Goal: Task Accomplishment & Management: Manage account settings

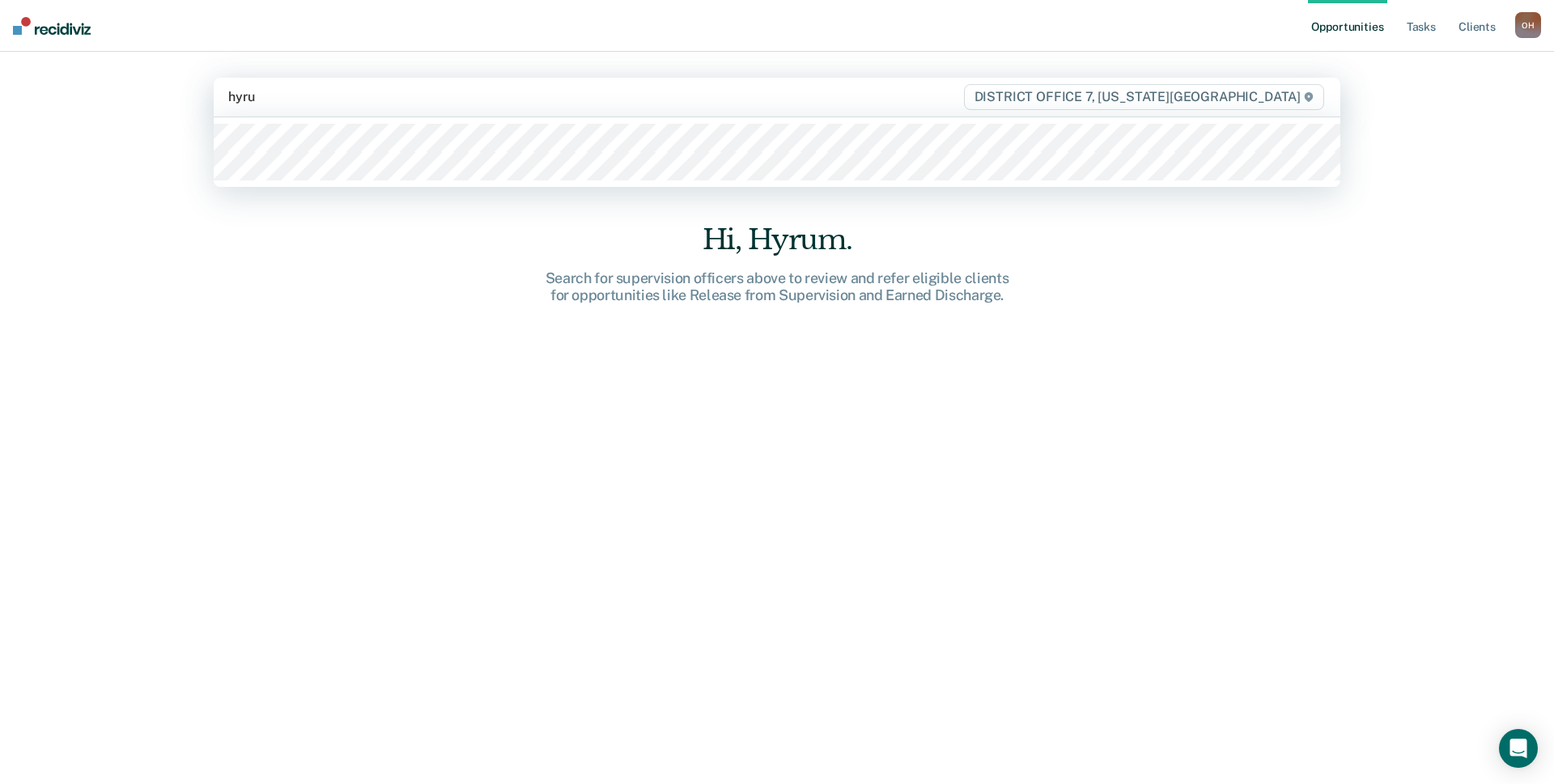
type input "hyrum"
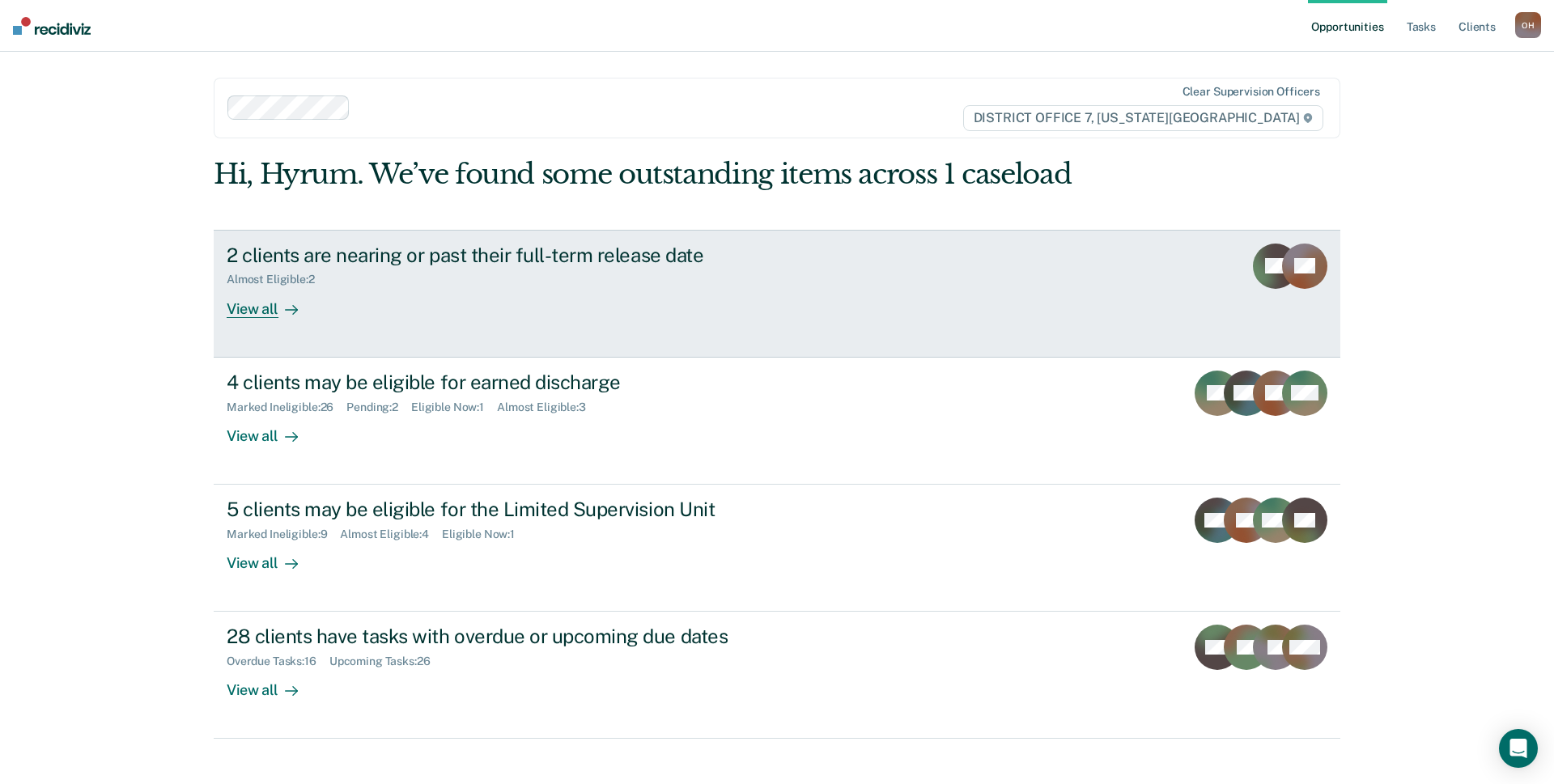
click at [439, 279] on div "Almost Eligible : 2" at bounding box center [510, 276] width 568 height 20
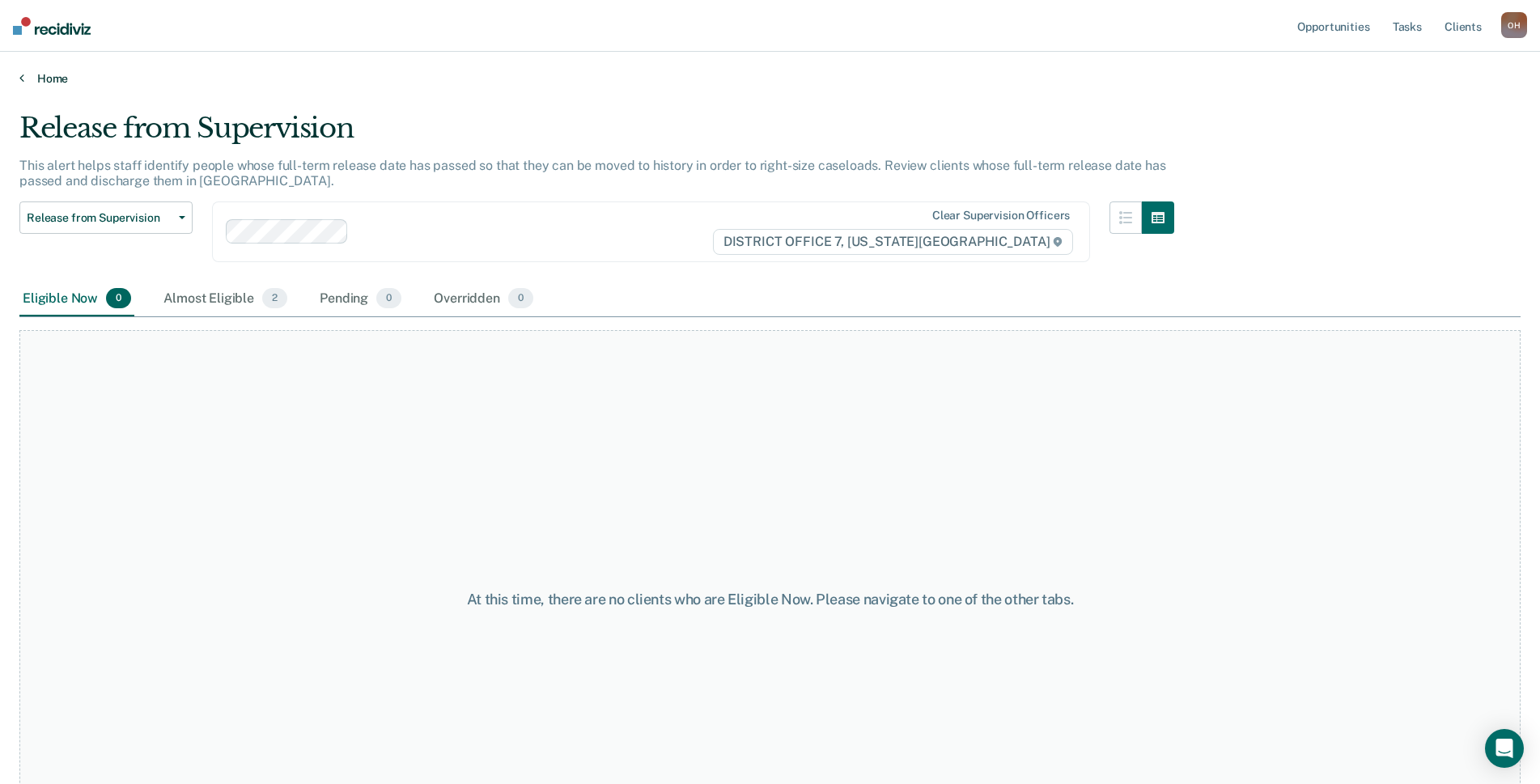
click at [46, 83] on link "Home" at bounding box center [770, 78] width 1502 height 14
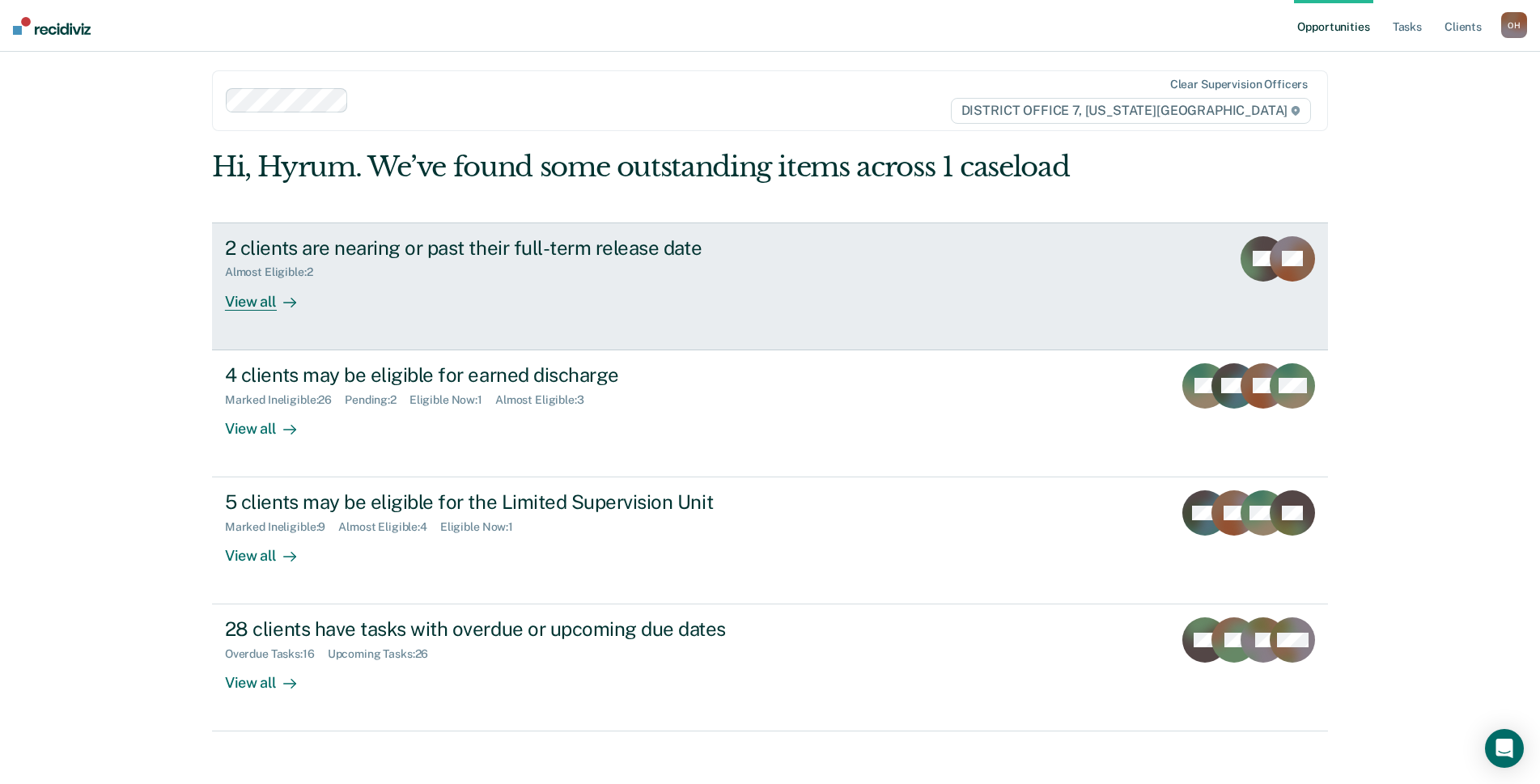
scroll to position [19, 0]
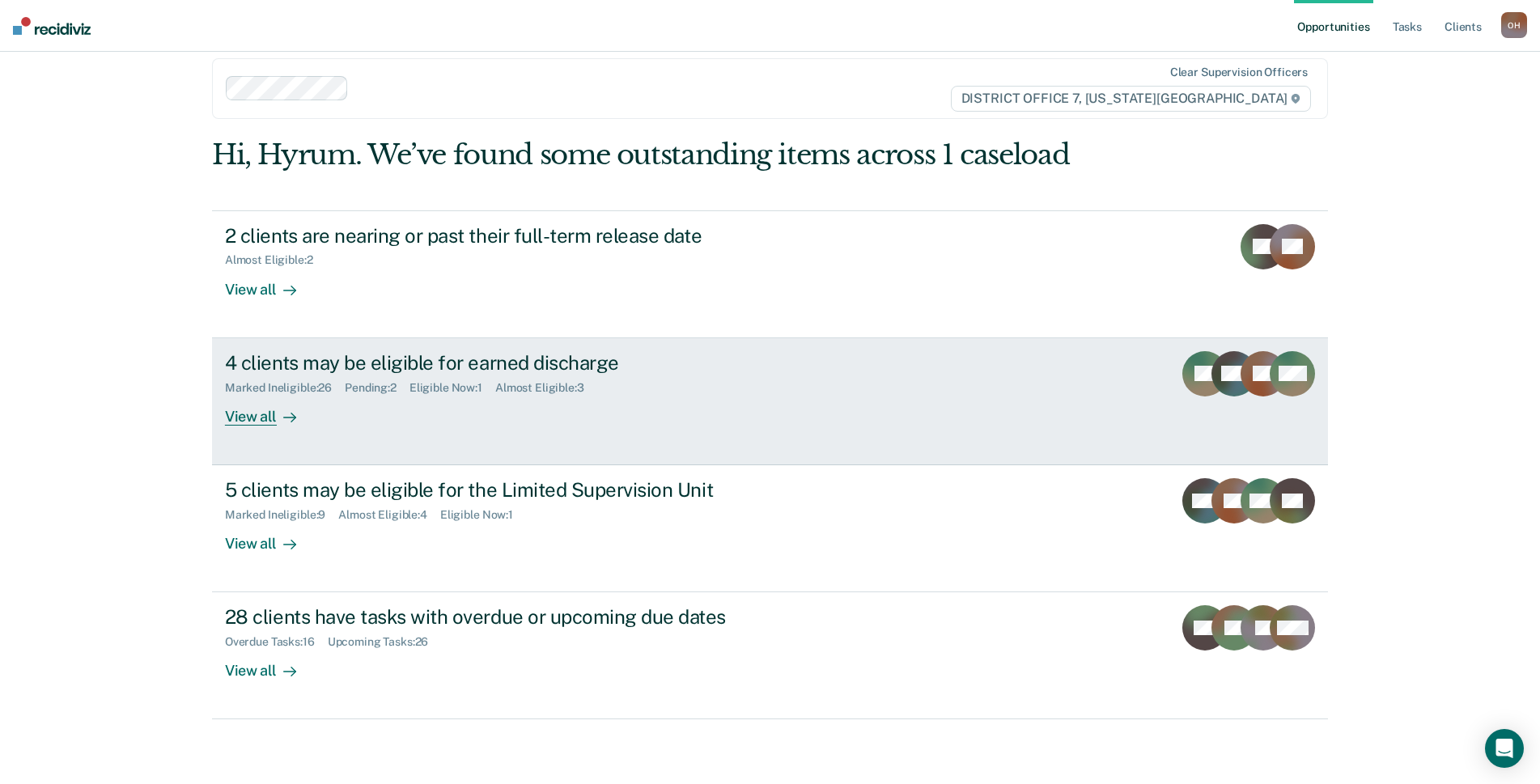
click at [417, 398] on div "4 clients may be eligible for earned discharge Marked Ineligible : 26 Pending :…" at bounding box center [529, 389] width 607 height 75
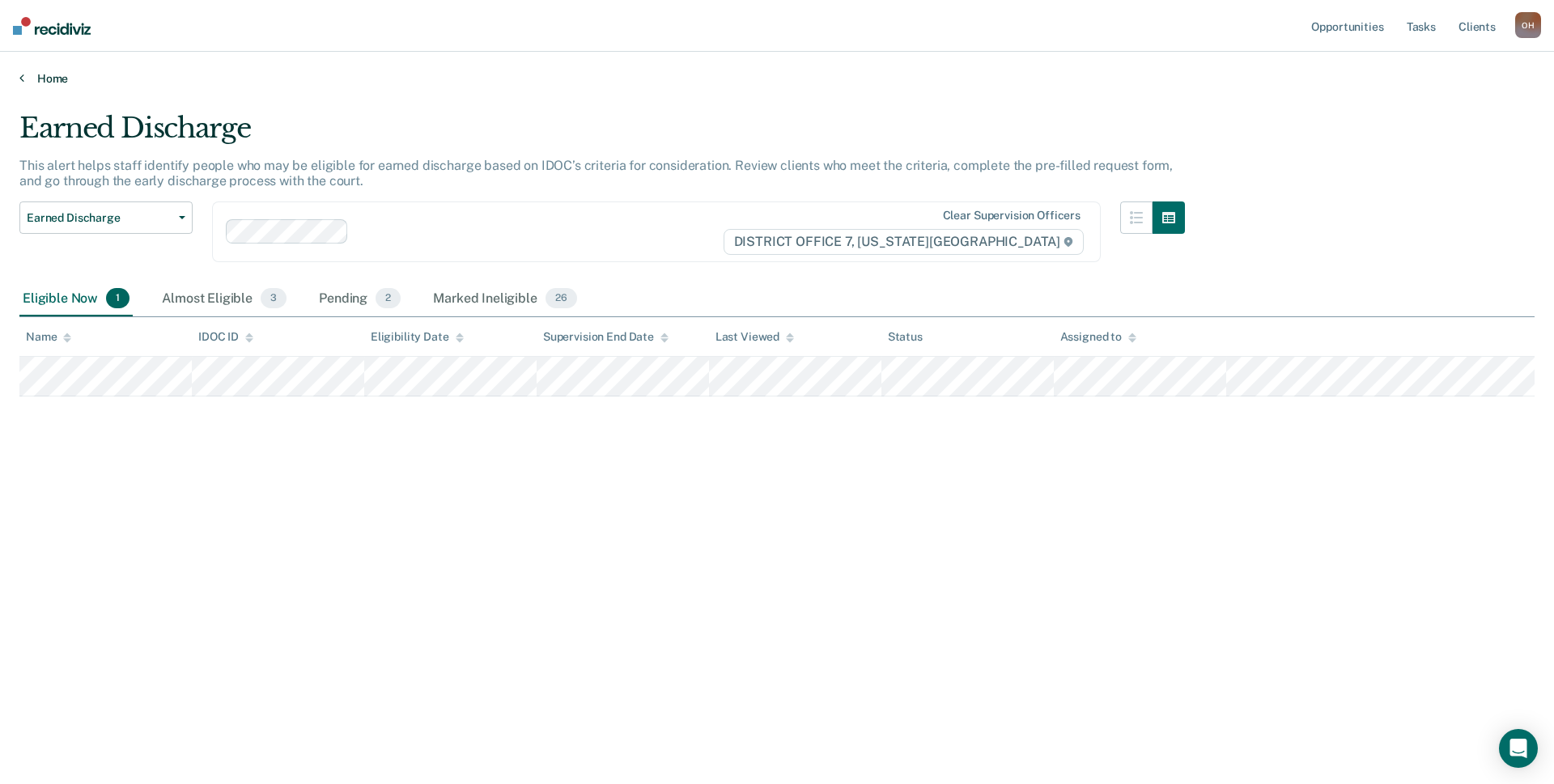
click at [53, 73] on link "Home" at bounding box center [777, 78] width 1515 height 14
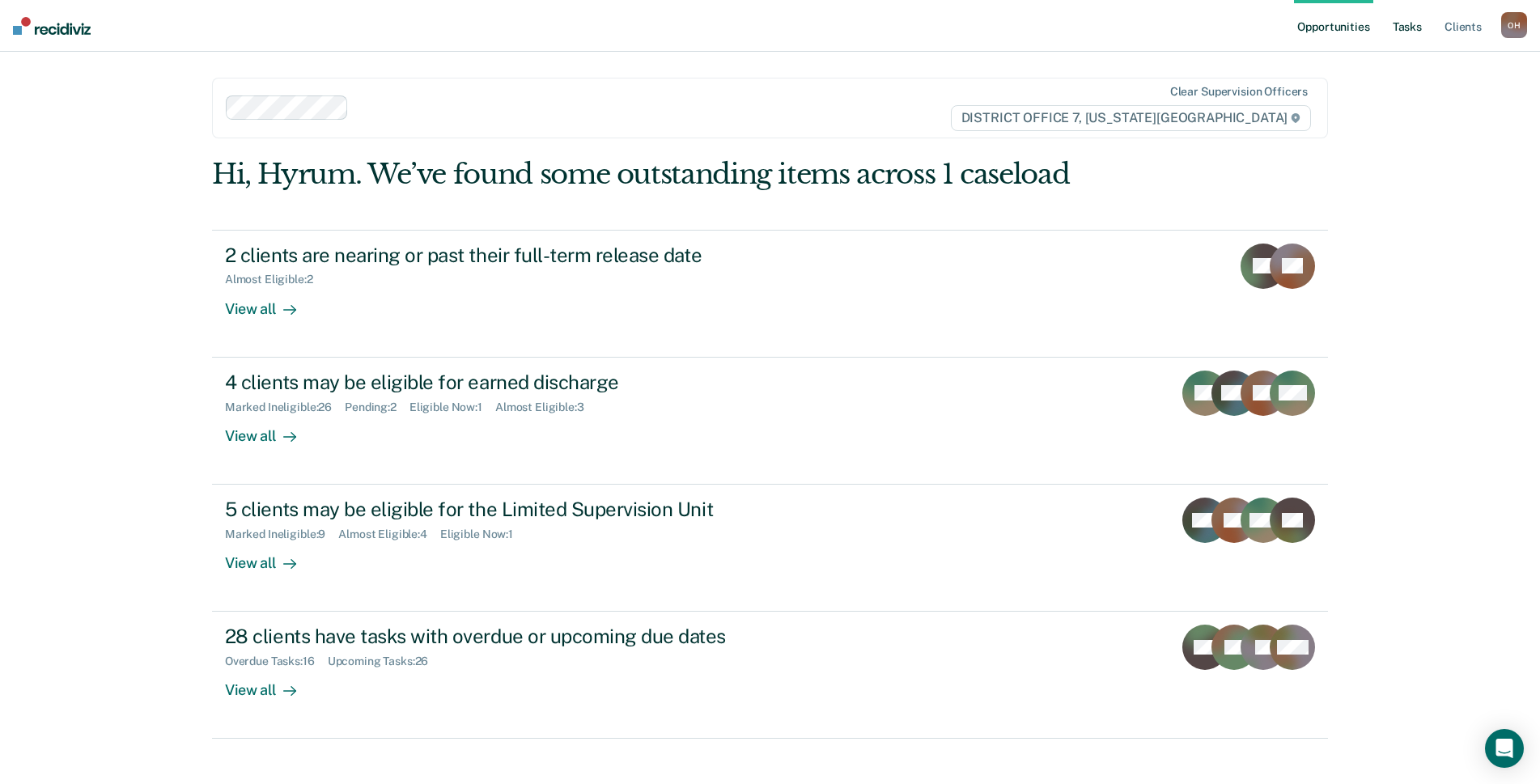
click at [1410, 34] on link "Tasks" at bounding box center [1407, 26] width 35 height 52
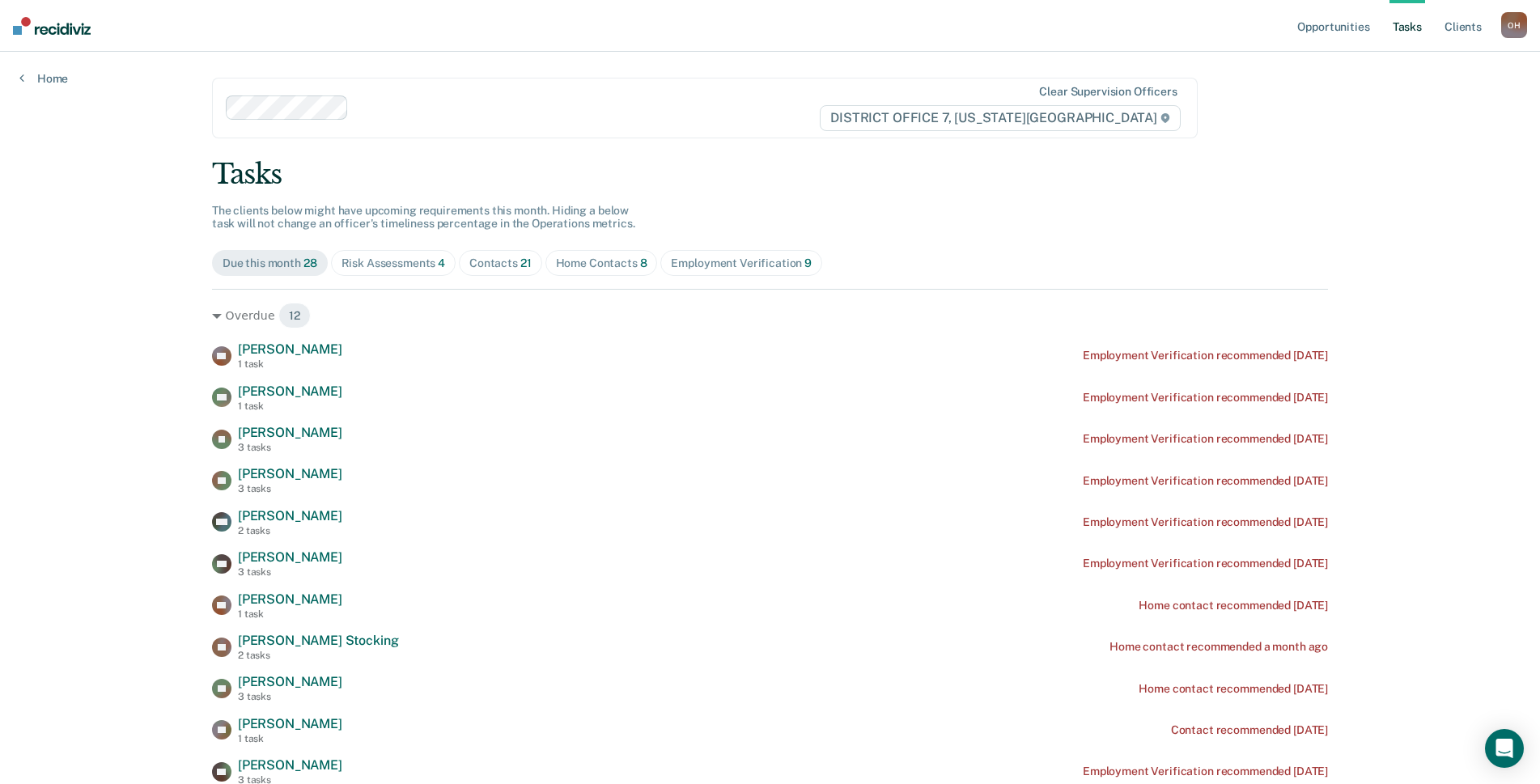
click at [511, 258] on div "Contacts 21" at bounding box center [500, 263] width 62 height 13
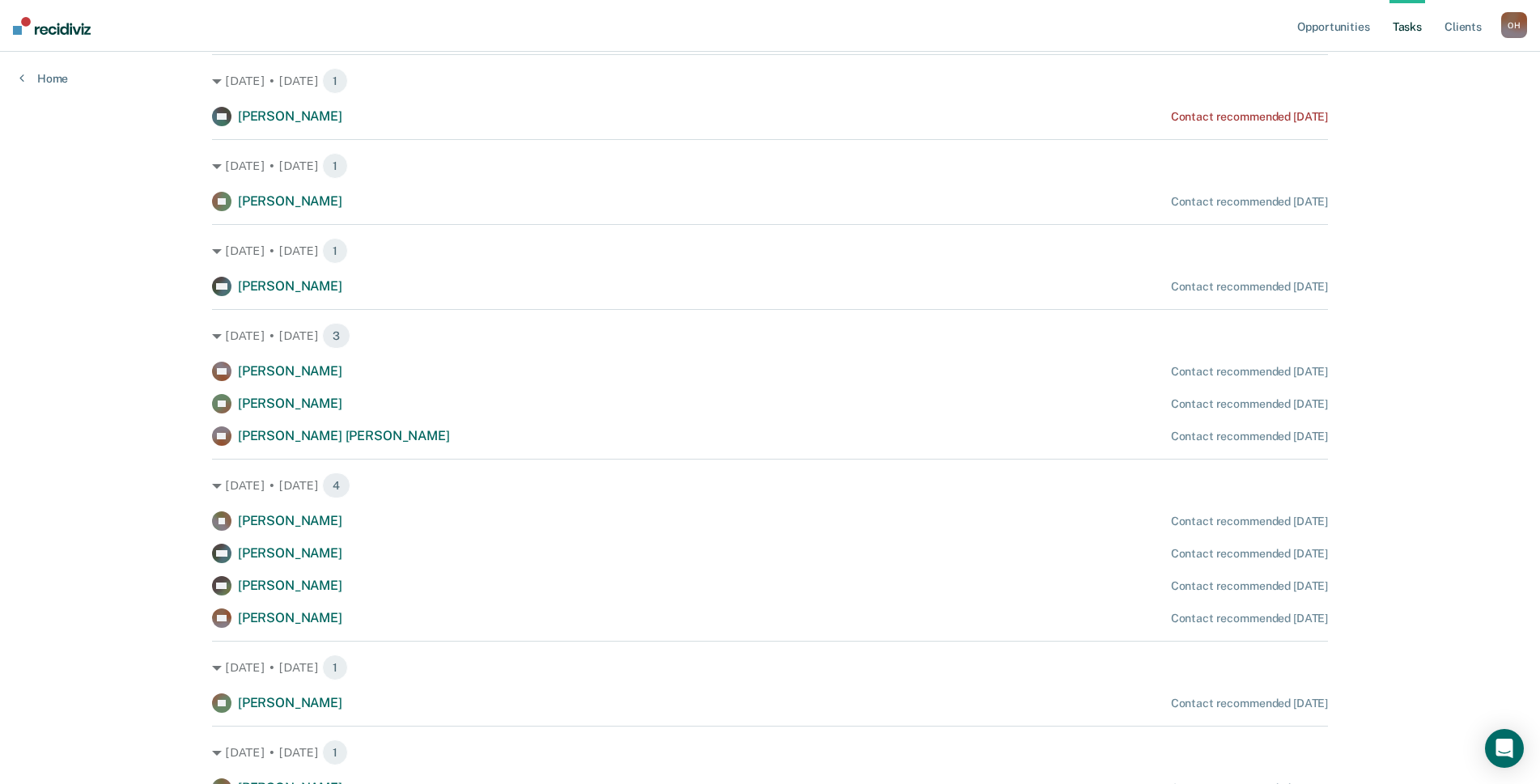
scroll to position [485, 0]
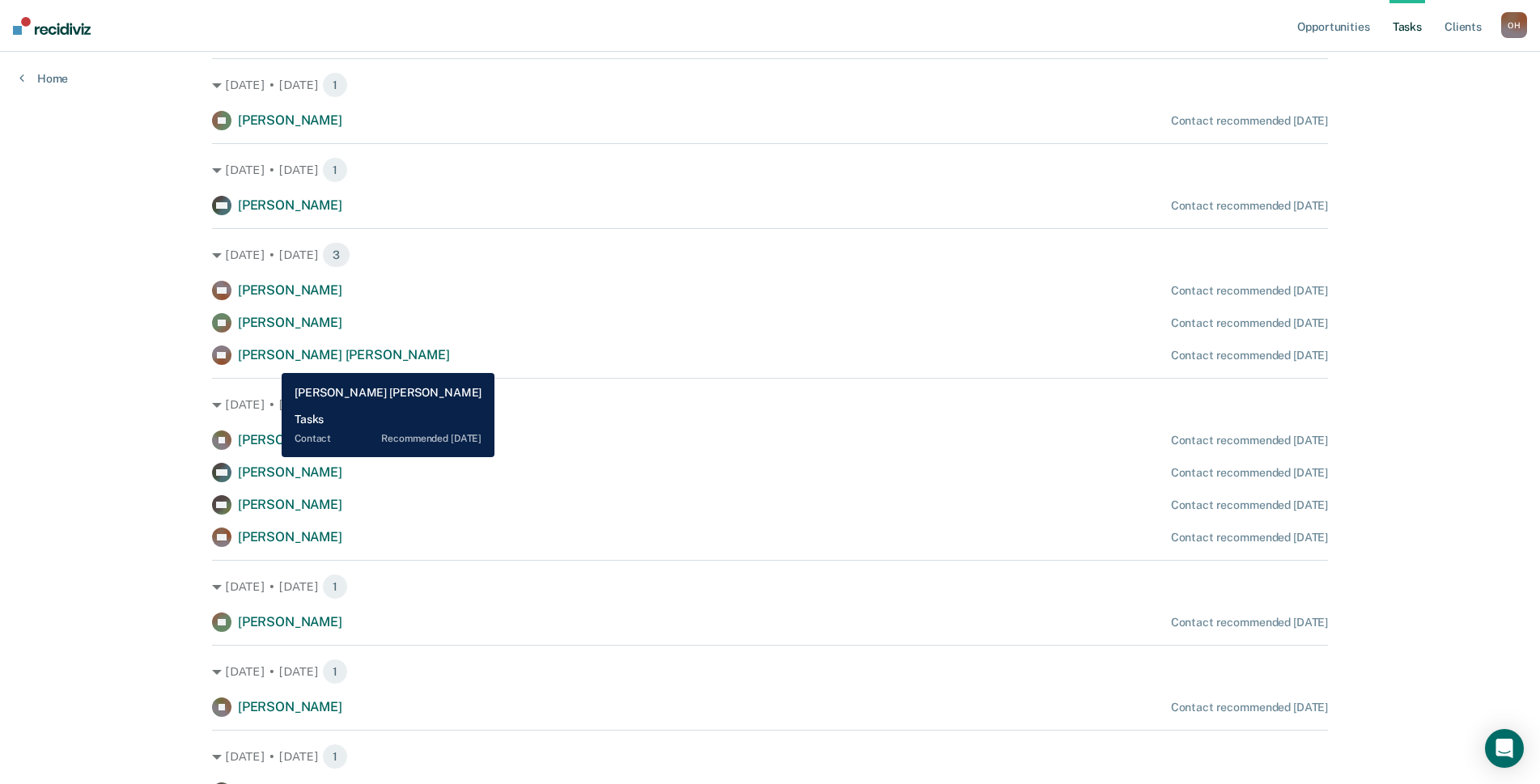
click at [269, 361] on span "[PERSON_NAME] [PERSON_NAME]" at bounding box center [343, 355] width 212 height 15
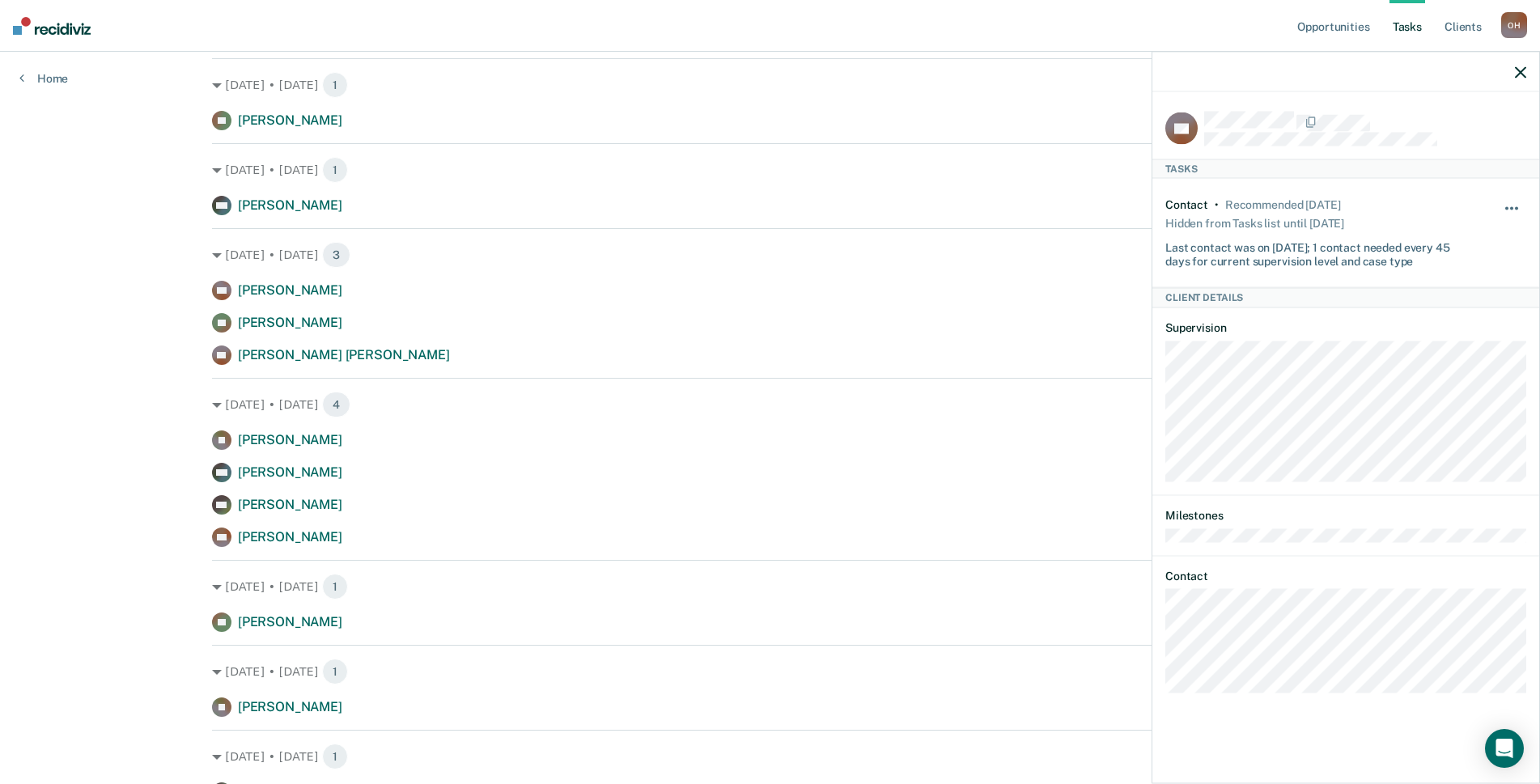
click at [1506, 207] on span "button" at bounding box center [1506, 208] width 3 height 3
click at [1440, 283] on button "7 days" at bounding box center [1468, 285] width 117 height 26
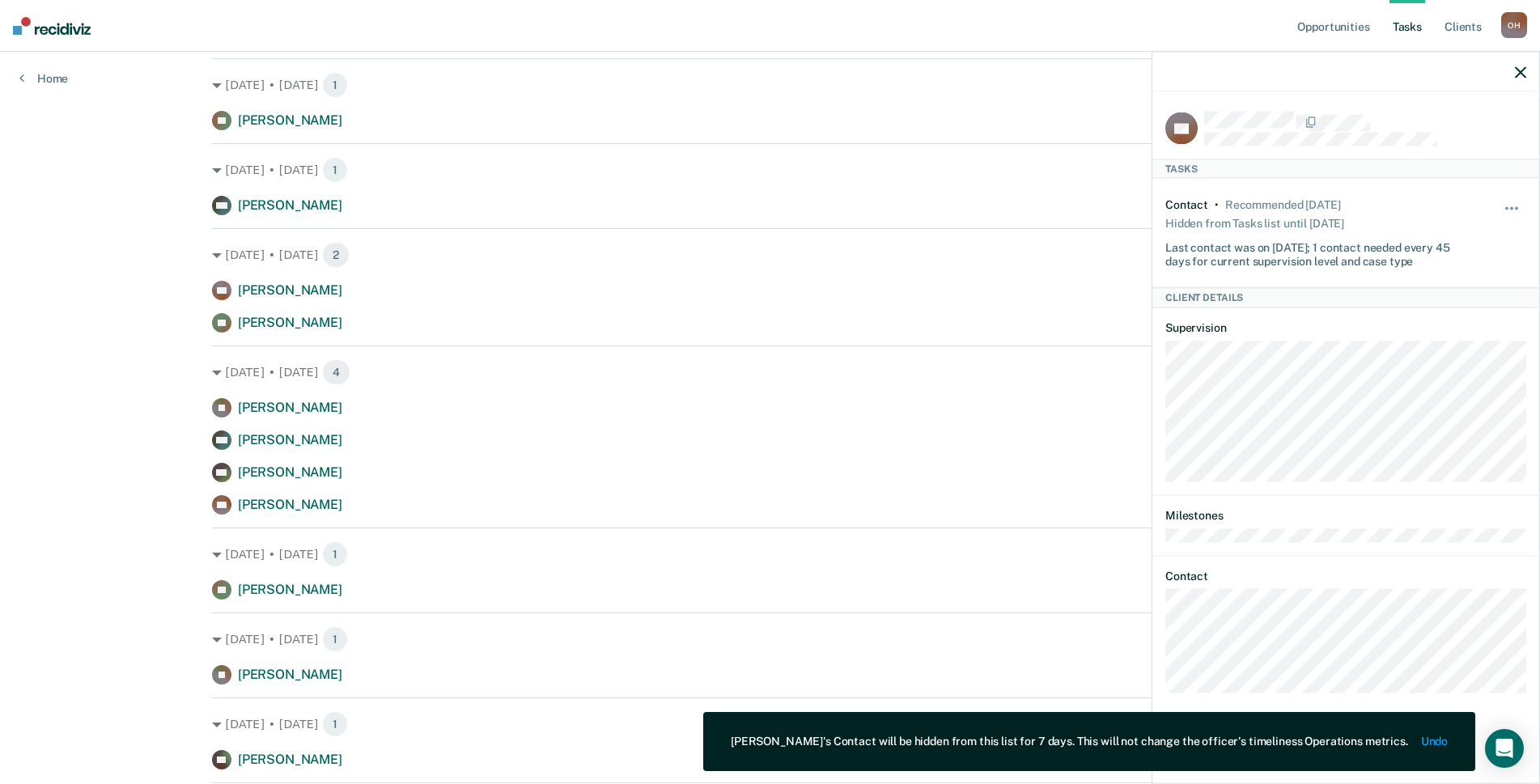
click at [1526, 78] on icon "button" at bounding box center [1521, 72] width 11 height 11
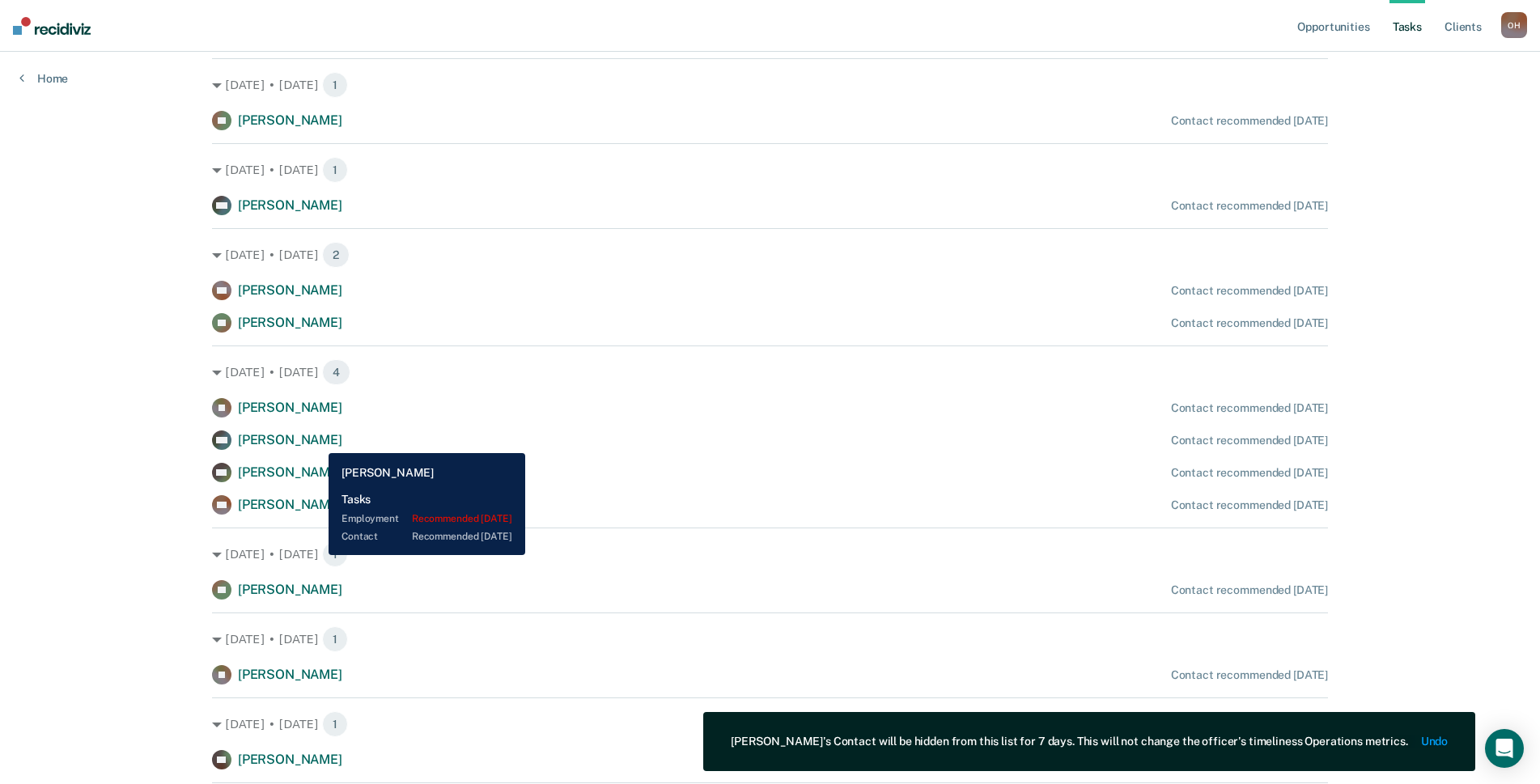
click at [316, 441] on span "[PERSON_NAME]" at bounding box center [289, 439] width 104 height 15
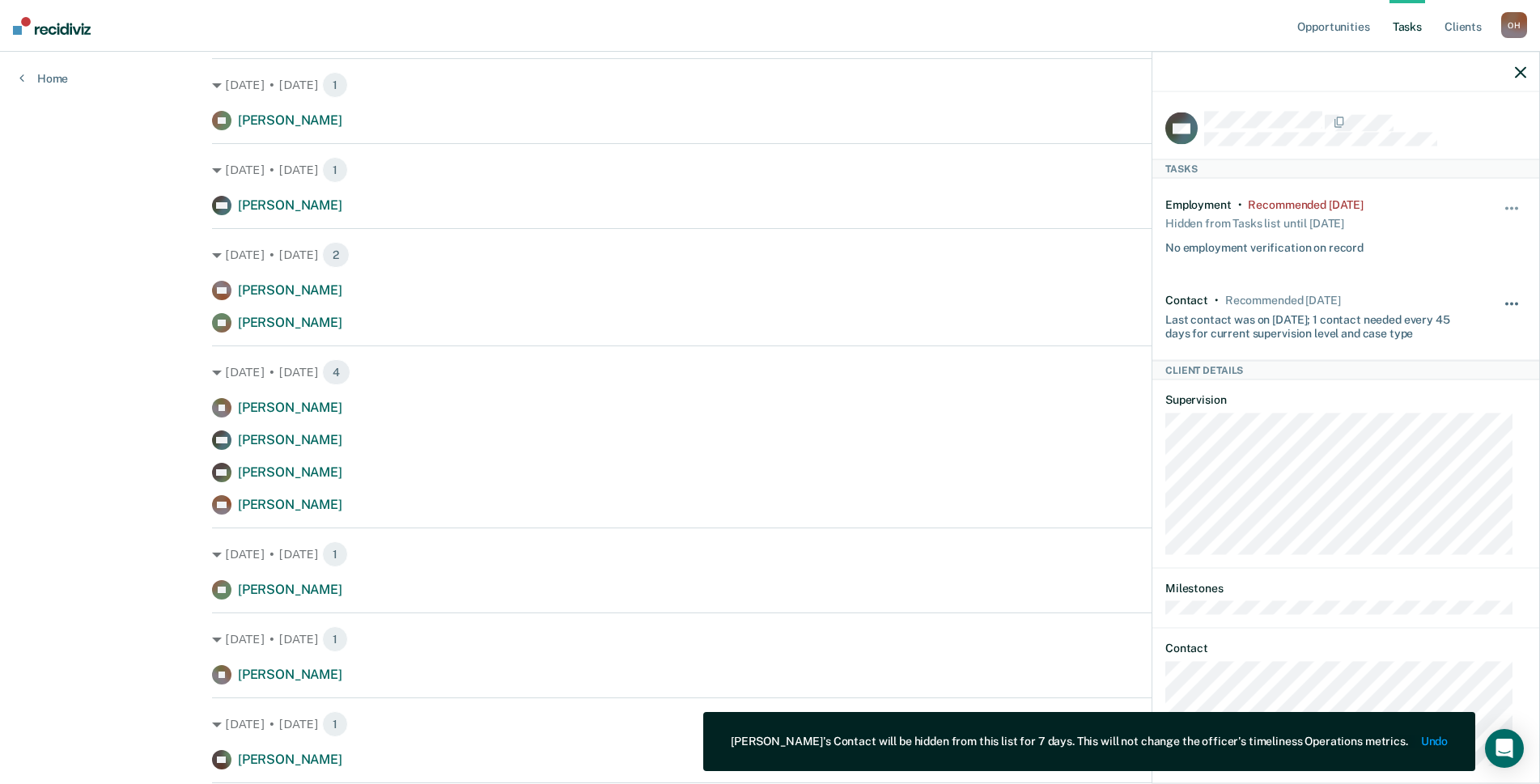
click at [1499, 300] on button "button" at bounding box center [1512, 311] width 28 height 26
click at [1438, 374] on button "7 days" at bounding box center [1468, 381] width 117 height 26
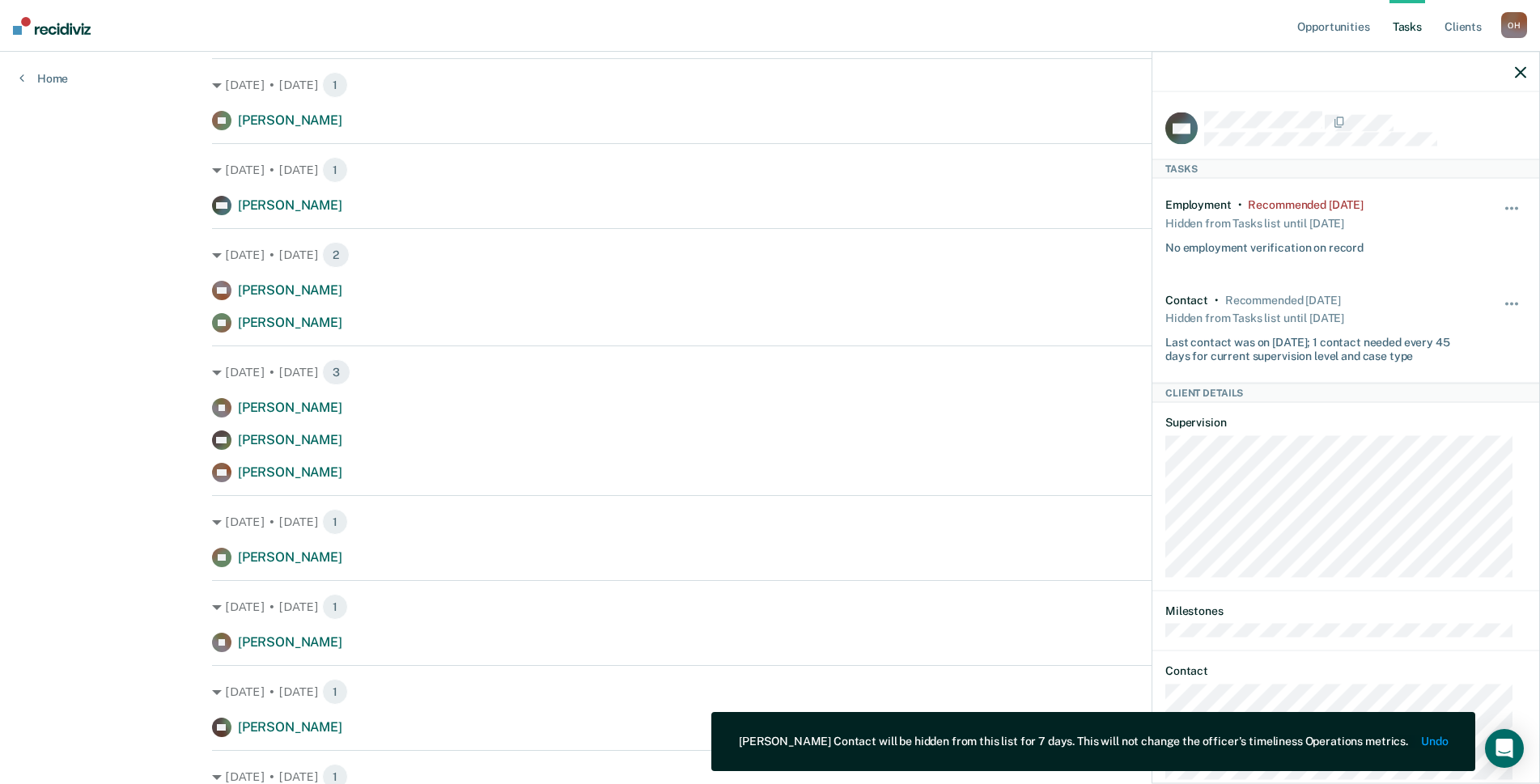
click at [1519, 75] on icon "button" at bounding box center [1521, 72] width 11 height 11
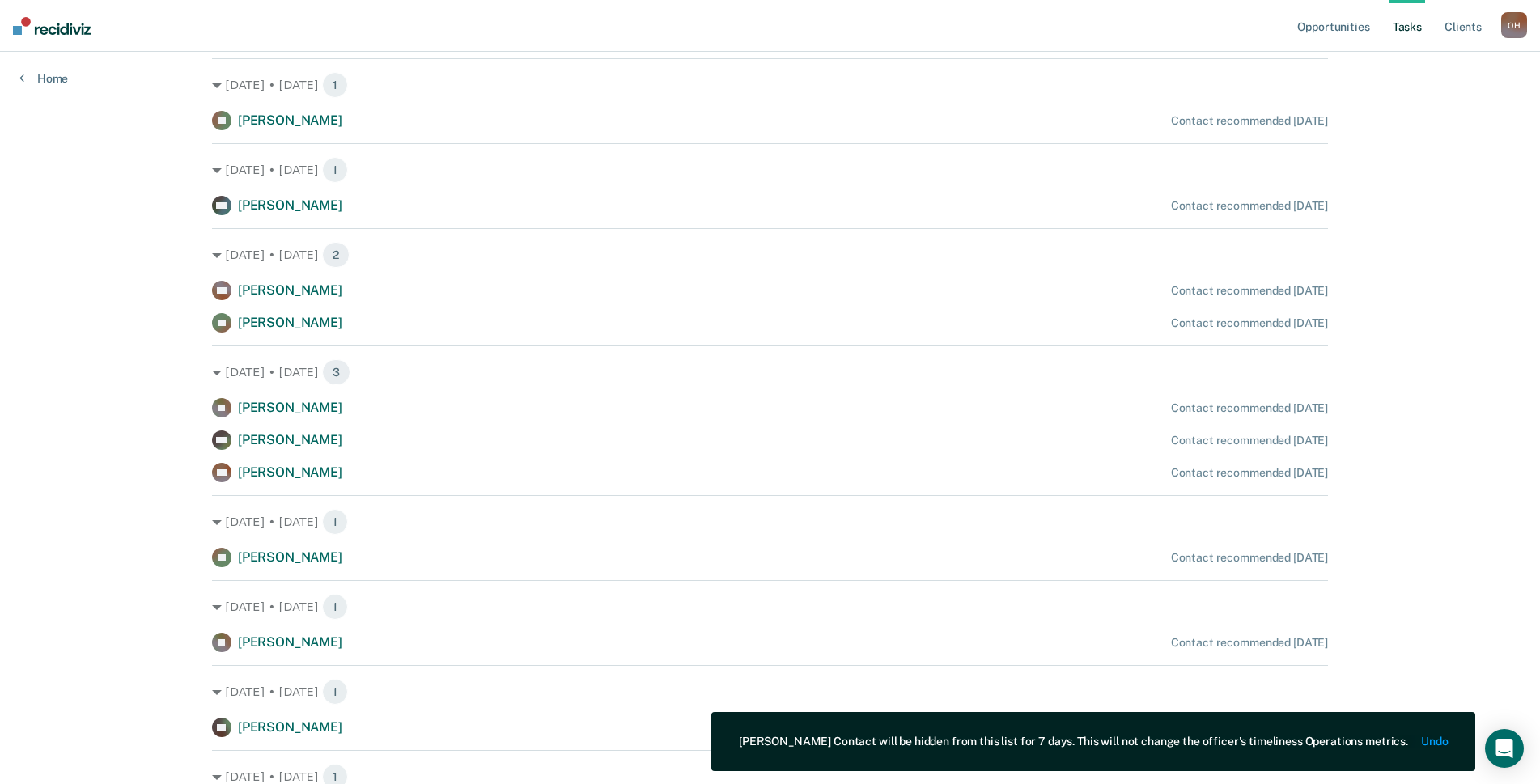
scroll to position [567, 0]
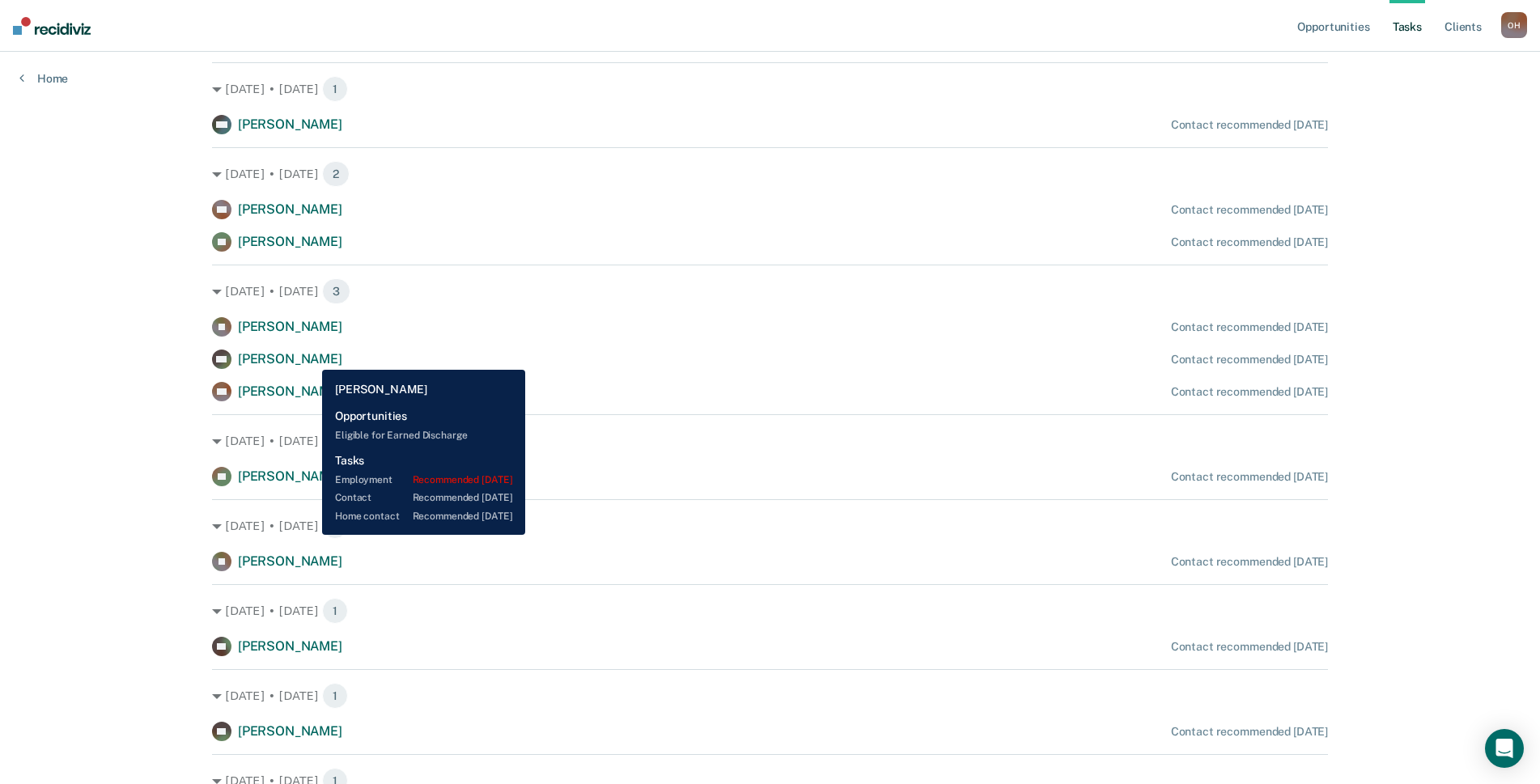
click at [310, 358] on span "[PERSON_NAME]" at bounding box center [289, 359] width 104 height 15
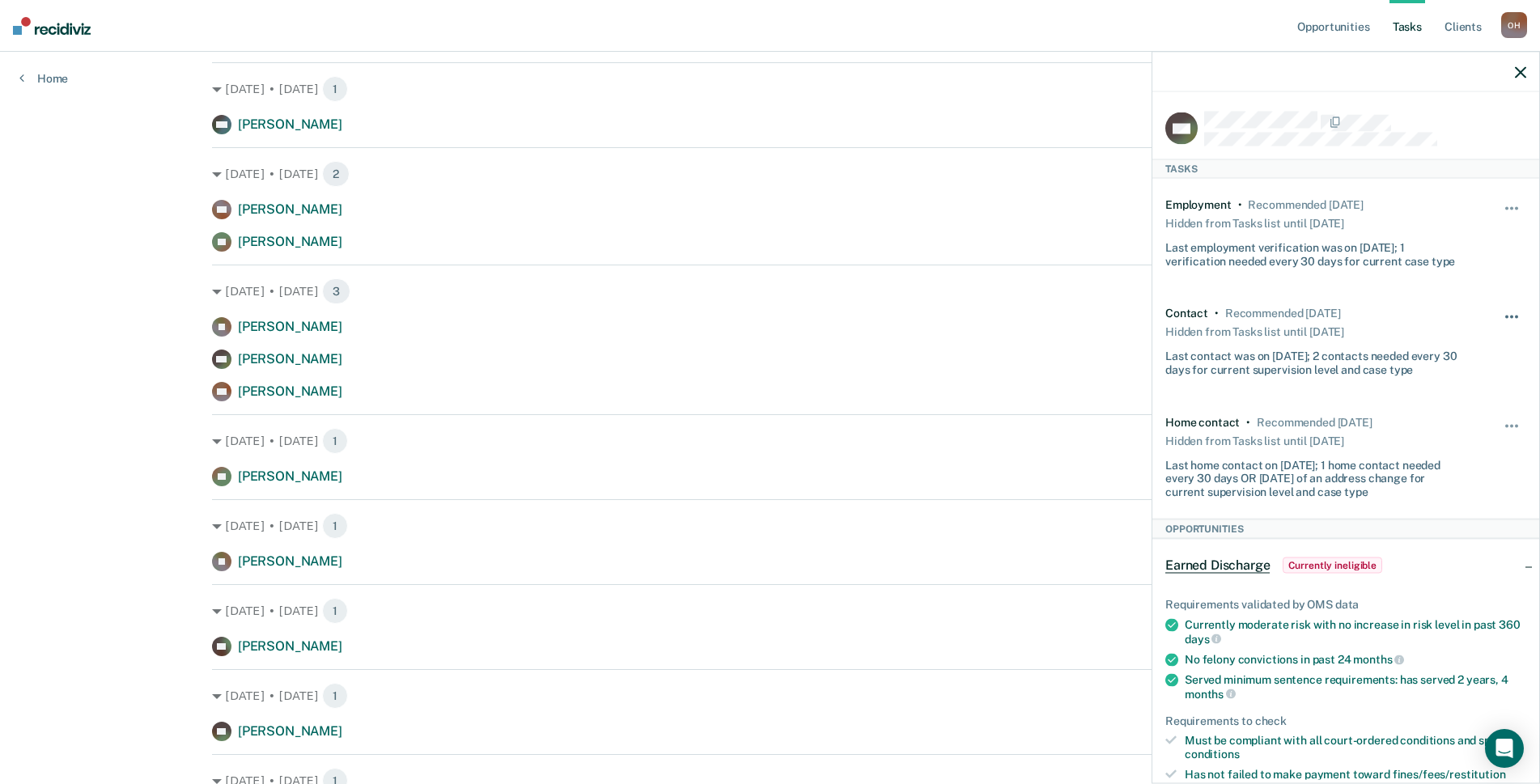
click at [1499, 320] on button "button" at bounding box center [1512, 325] width 28 height 26
click at [1435, 387] on button "7 days" at bounding box center [1468, 394] width 117 height 26
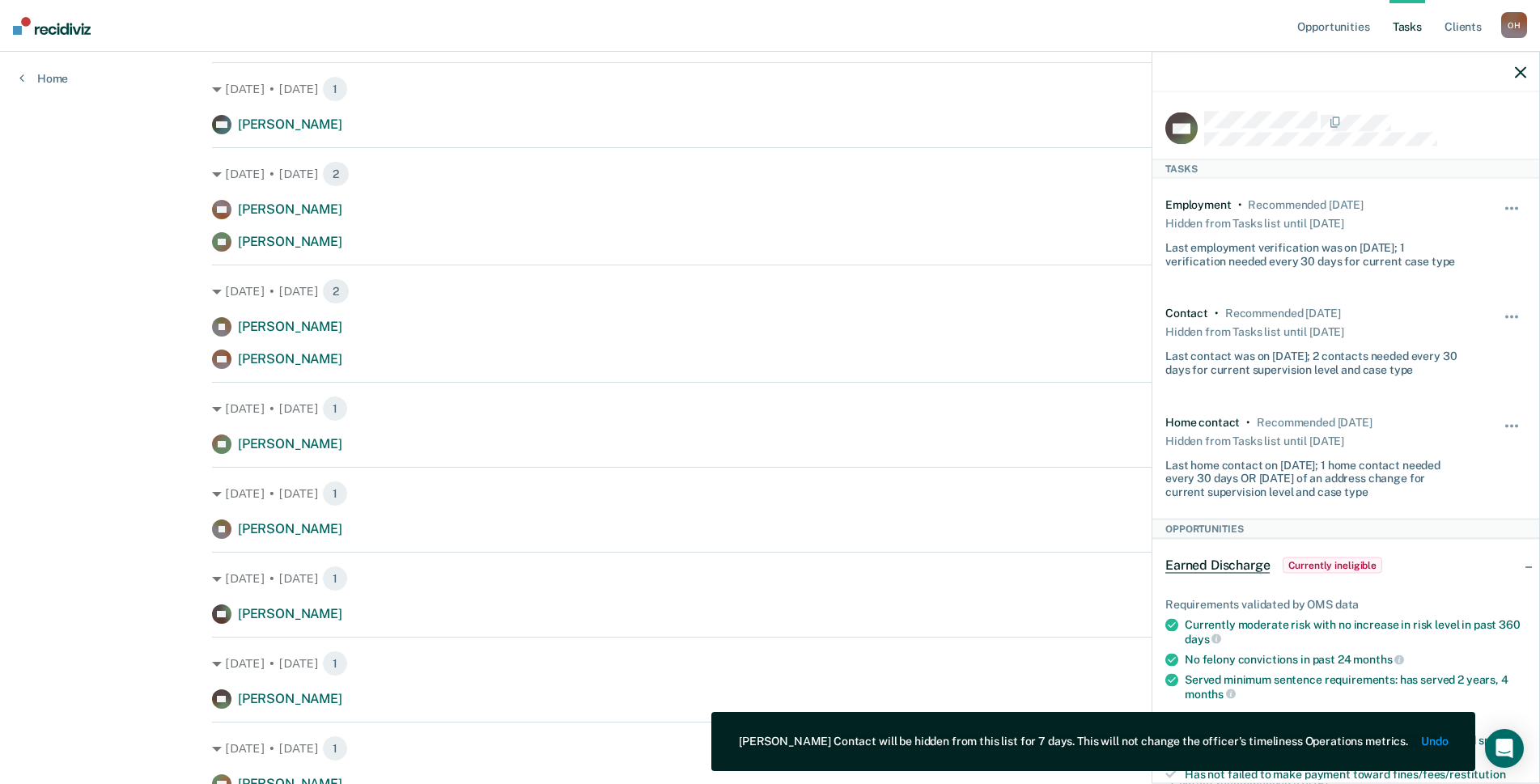
click at [1520, 72] on icon "button" at bounding box center [1521, 72] width 11 height 11
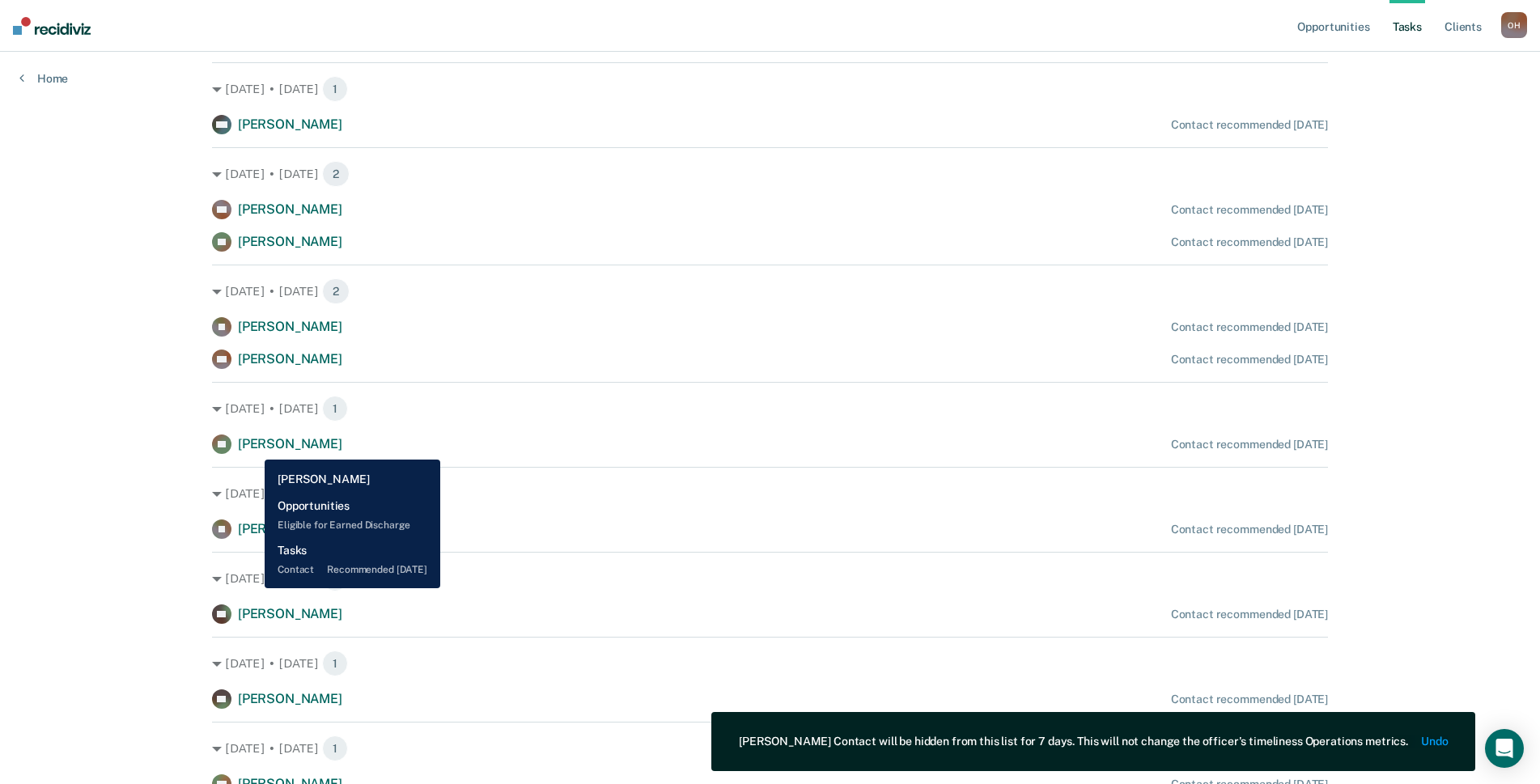
click at [253, 447] on span "[PERSON_NAME]" at bounding box center [289, 444] width 104 height 15
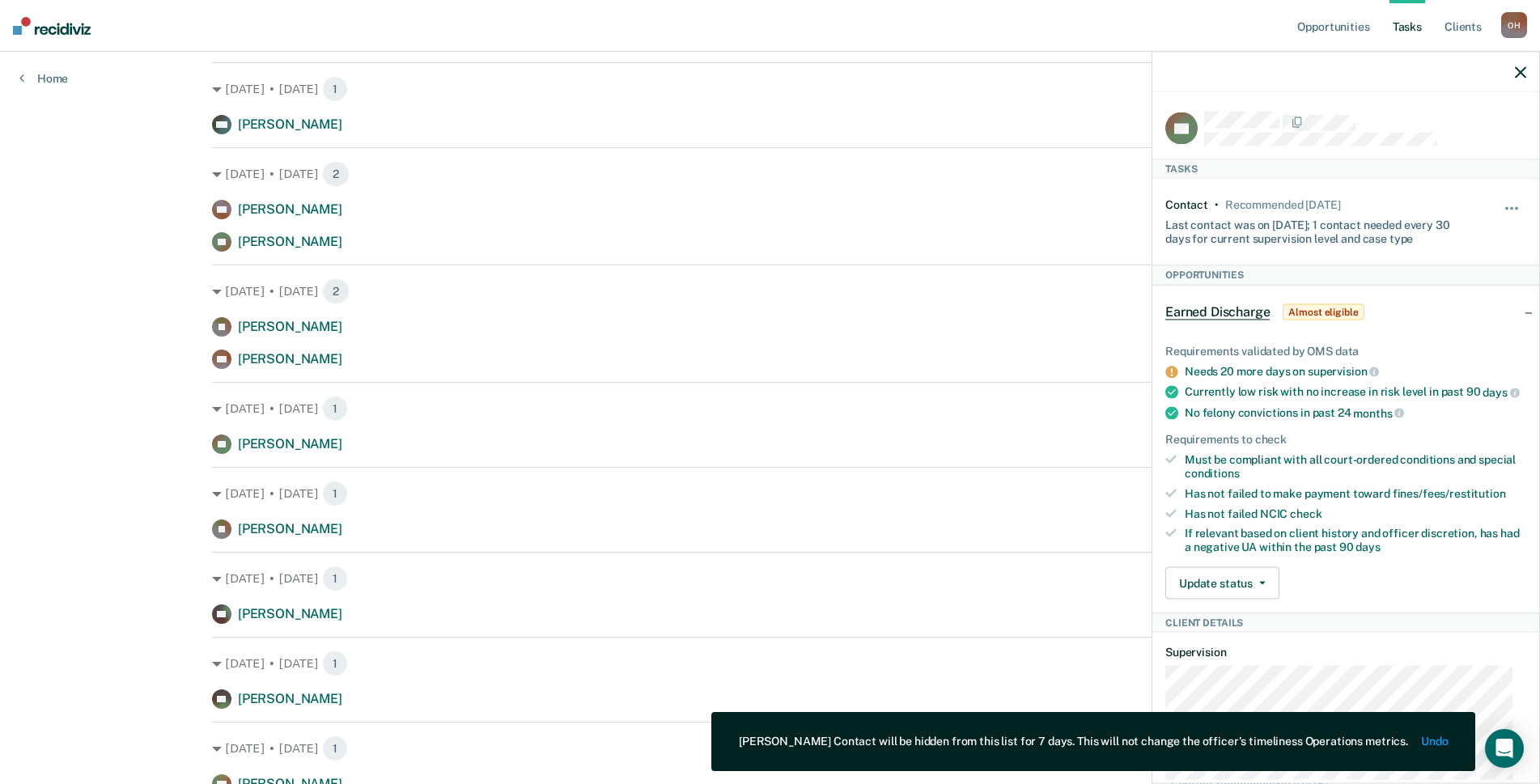
click at [1502, 198] on div "Hide from tasks list for... 7 days 30 days 90 days" at bounding box center [1512, 221] width 28 height 47
click at [1501, 208] on button "button" at bounding box center [1512, 216] width 28 height 26
click at [1432, 287] on button "7 days" at bounding box center [1468, 285] width 117 height 26
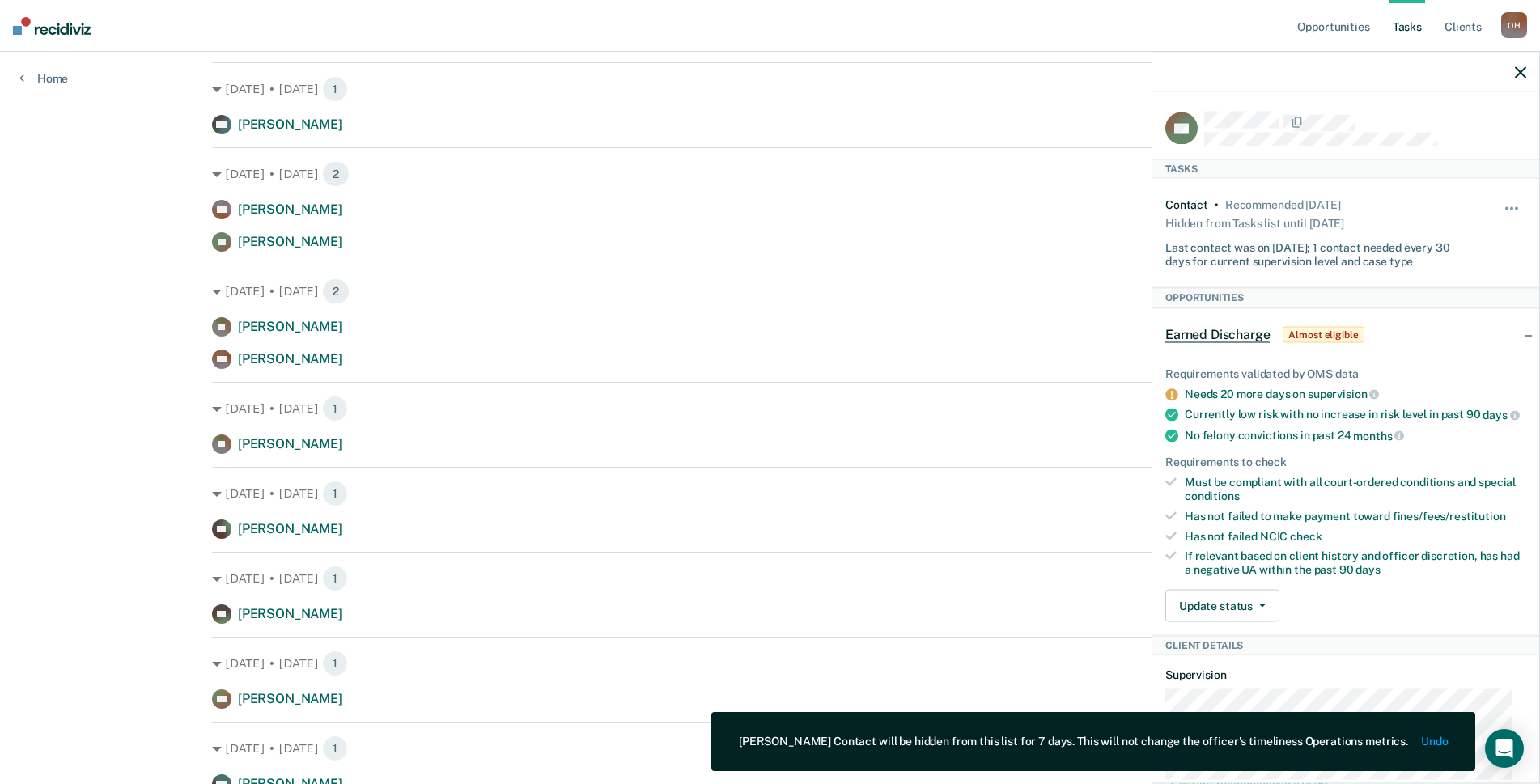
click at [1520, 71] on icon "button" at bounding box center [1521, 72] width 11 height 11
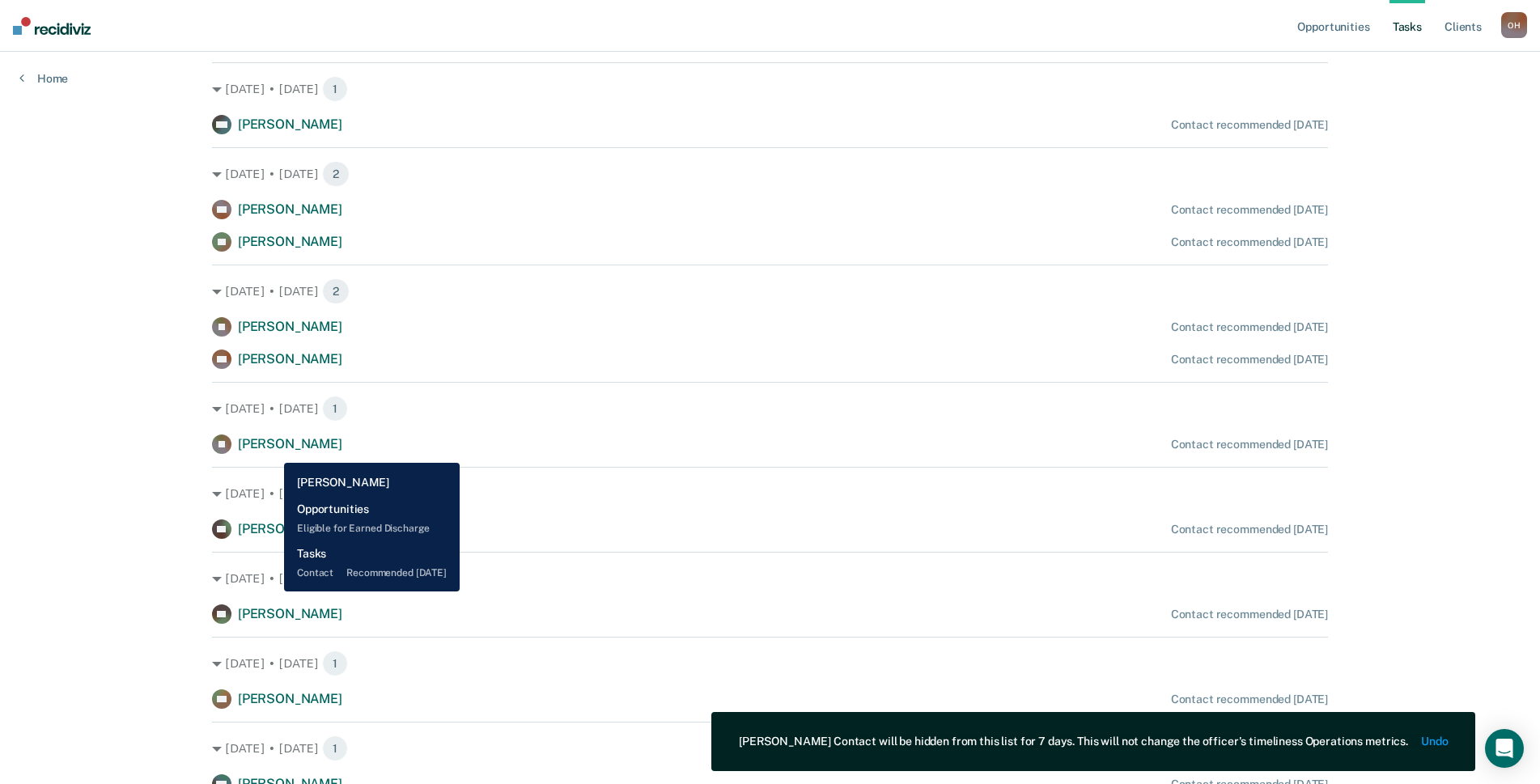
click at [272, 451] on span "[PERSON_NAME]" at bounding box center [289, 444] width 104 height 15
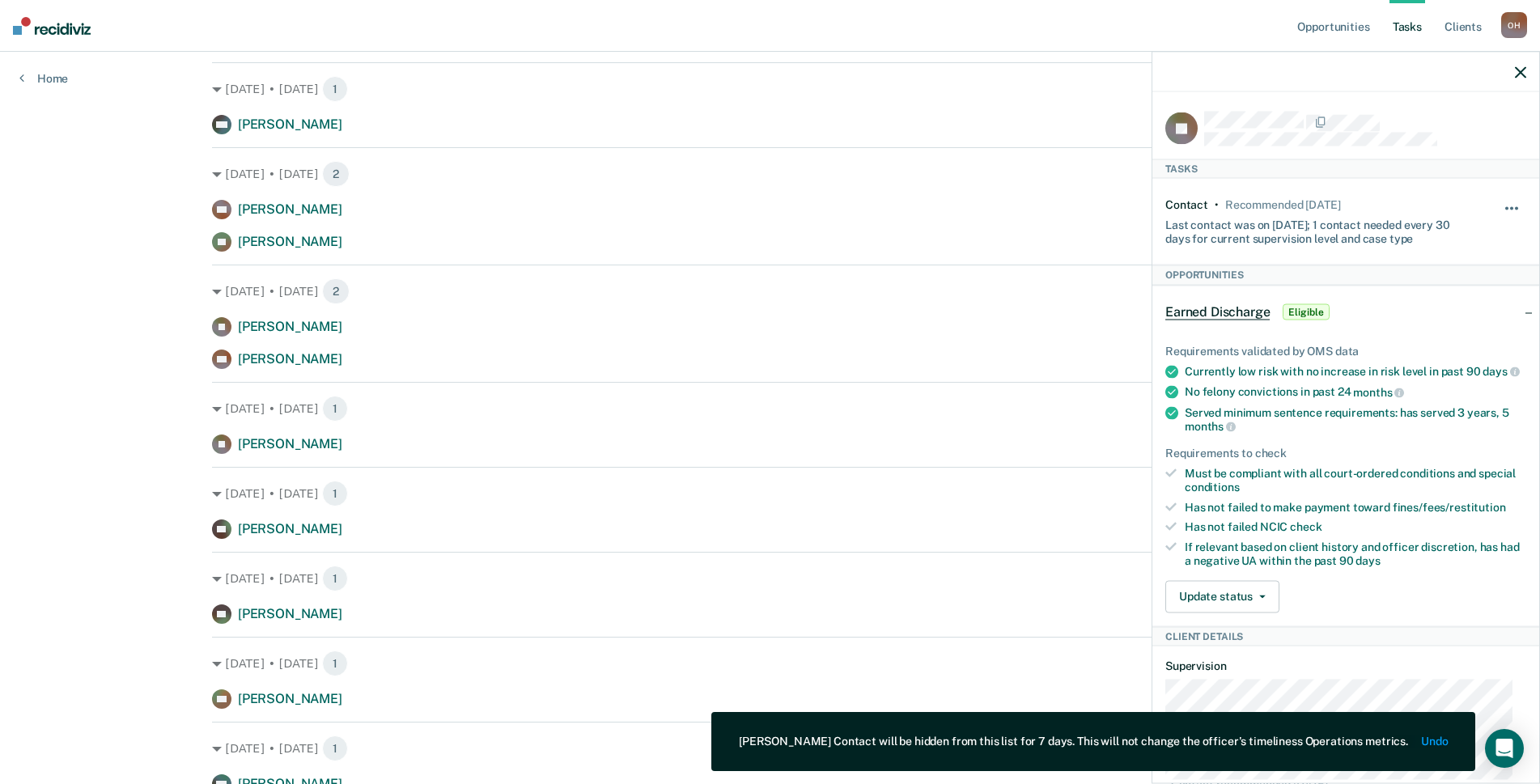
click at [1502, 213] on button "button" at bounding box center [1512, 216] width 28 height 26
click at [1440, 280] on button "7 days" at bounding box center [1468, 285] width 117 height 26
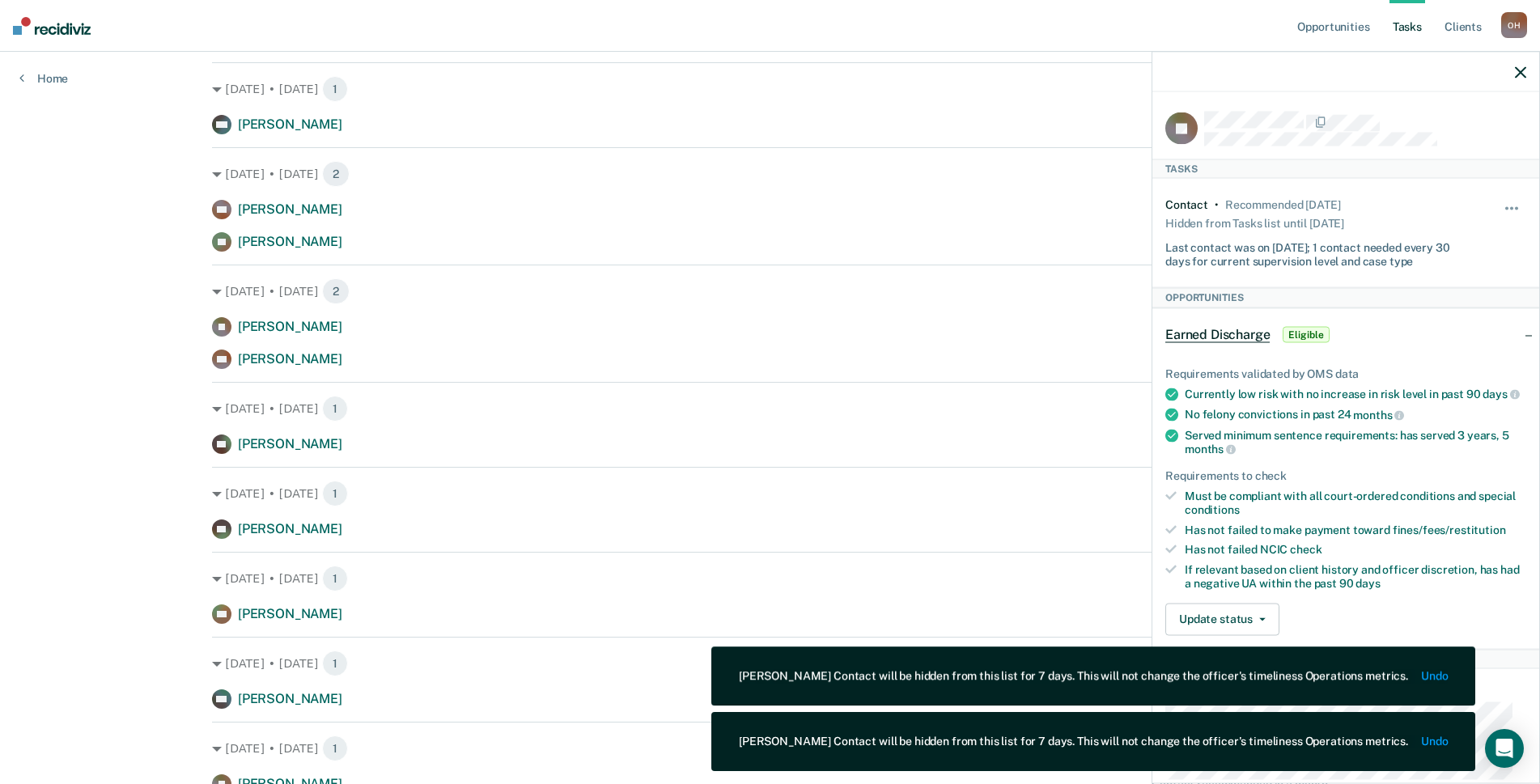
click at [1522, 76] on icon "button" at bounding box center [1521, 72] width 11 height 11
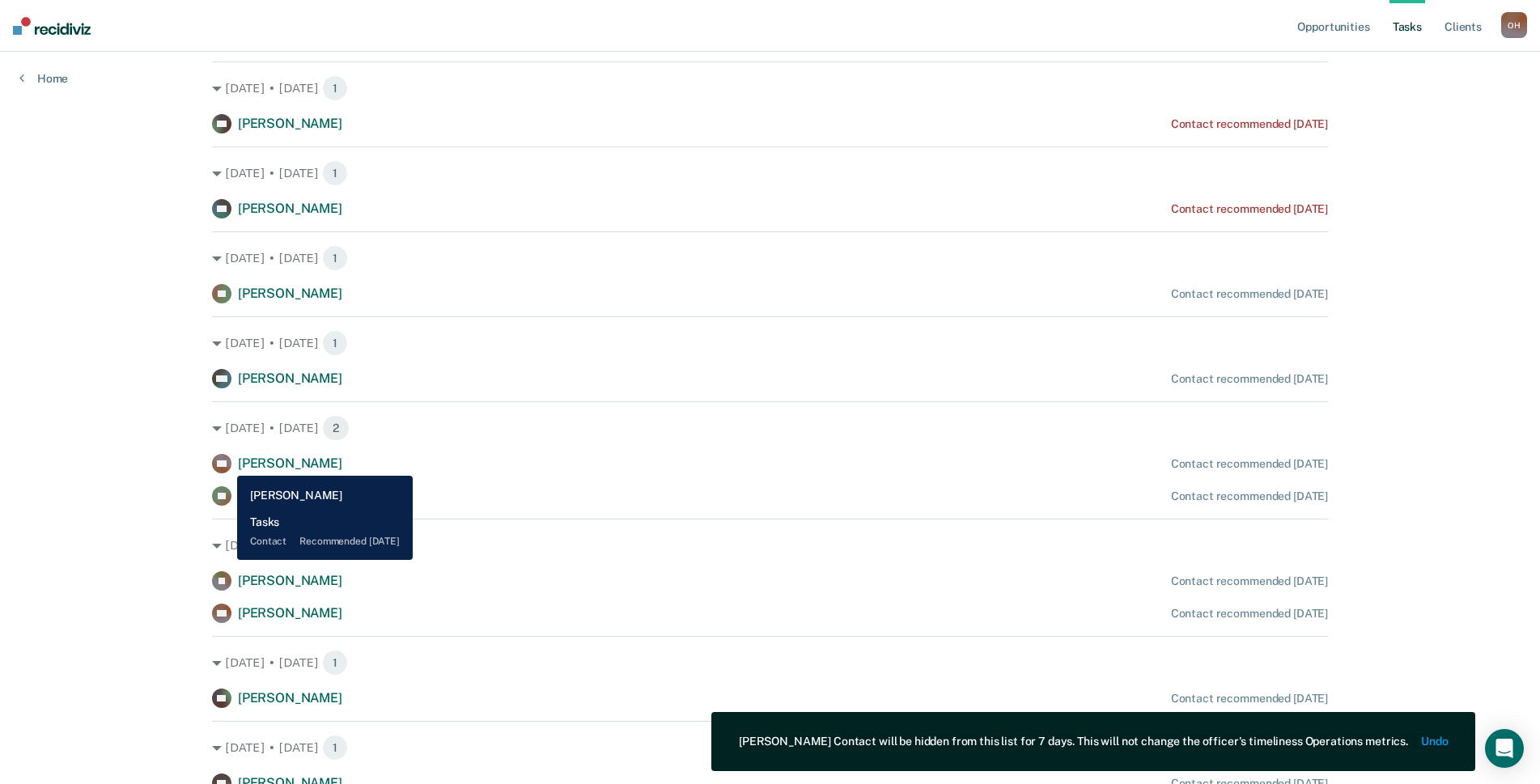
scroll to position [0, 0]
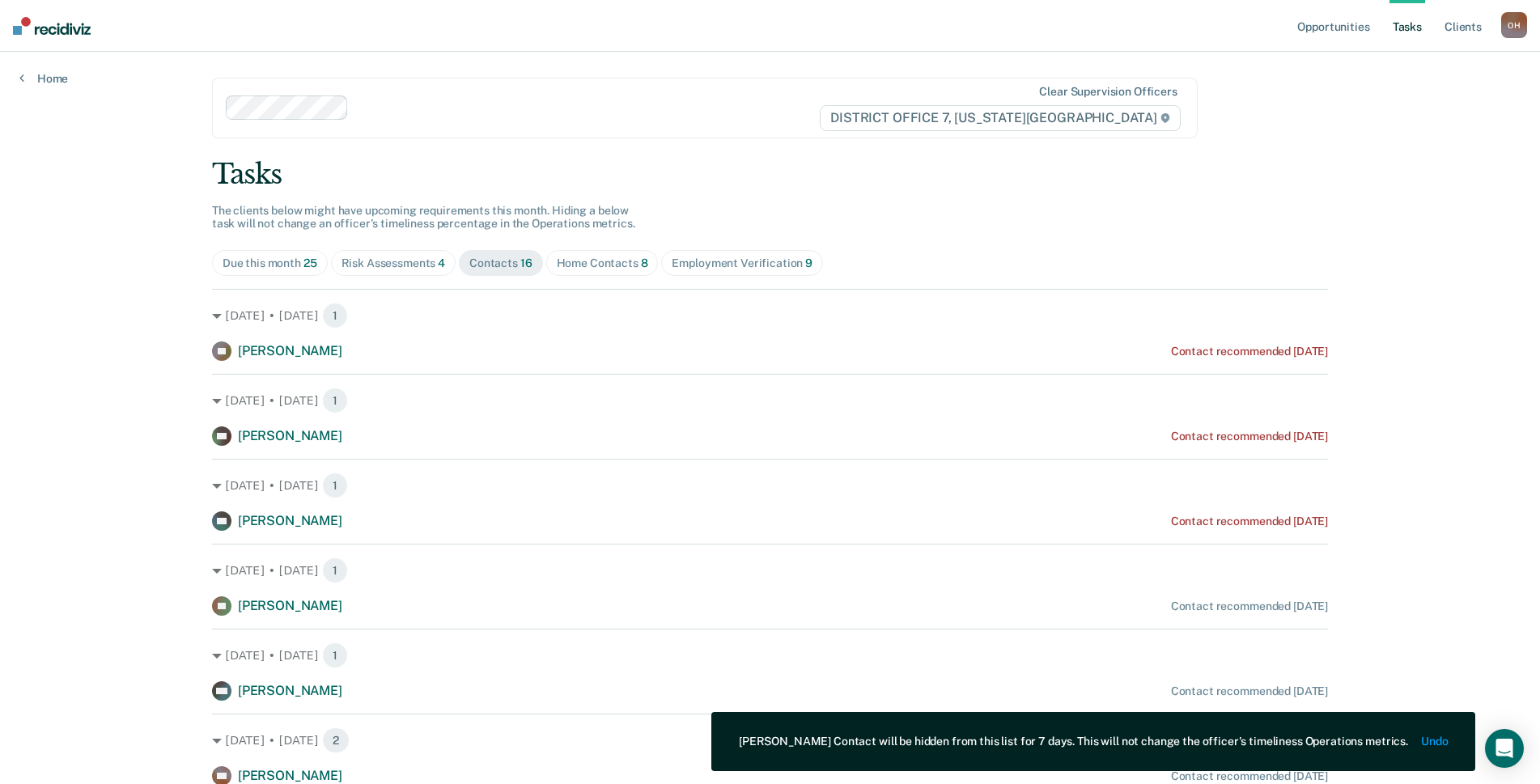
click at [563, 254] on span "Home Contacts 8" at bounding box center [602, 262] width 112 height 26
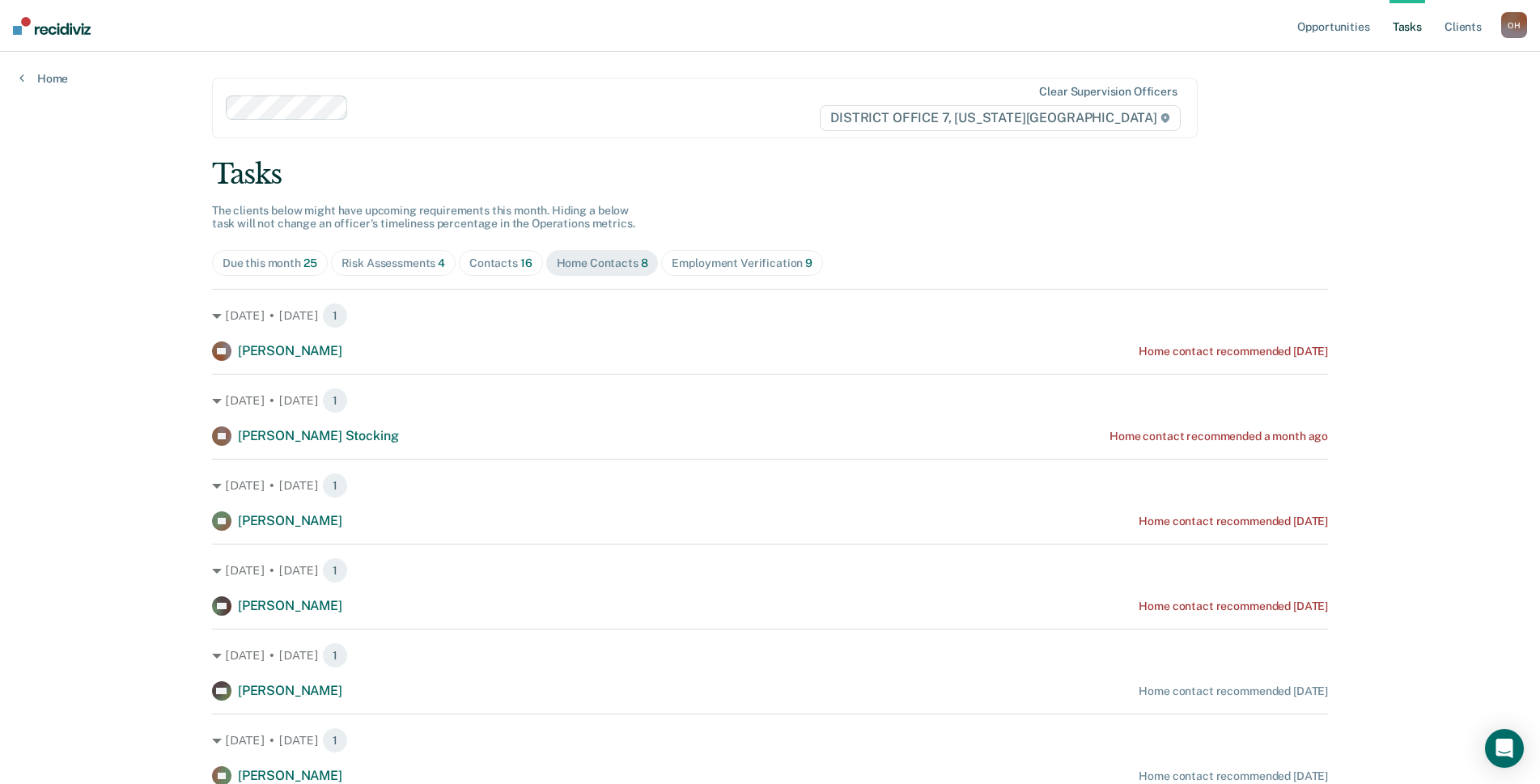
click at [785, 264] on div "Employment Verification 9" at bounding box center [742, 263] width 141 height 13
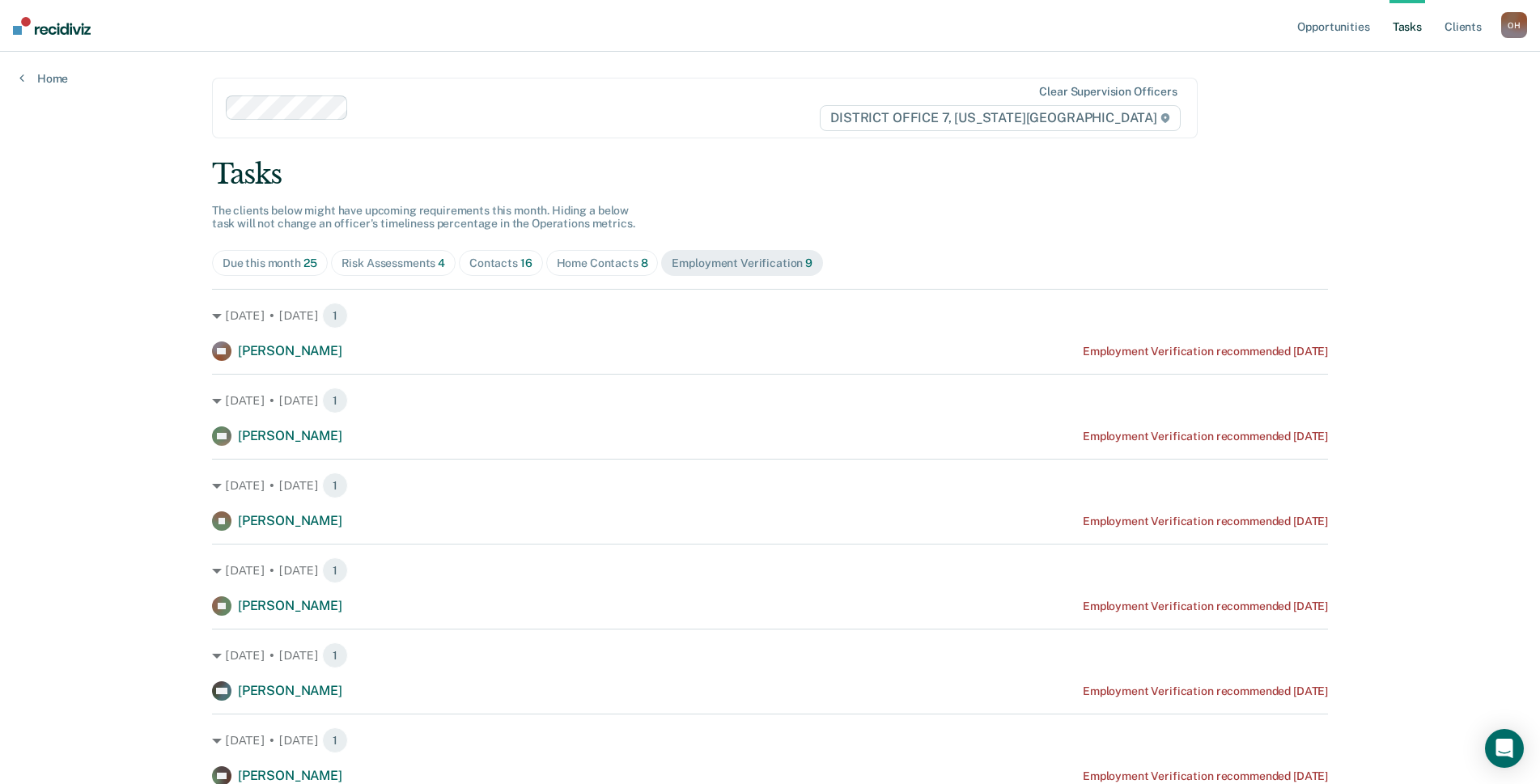
click at [610, 263] on div "Home Contacts 8" at bounding box center [603, 263] width 92 height 13
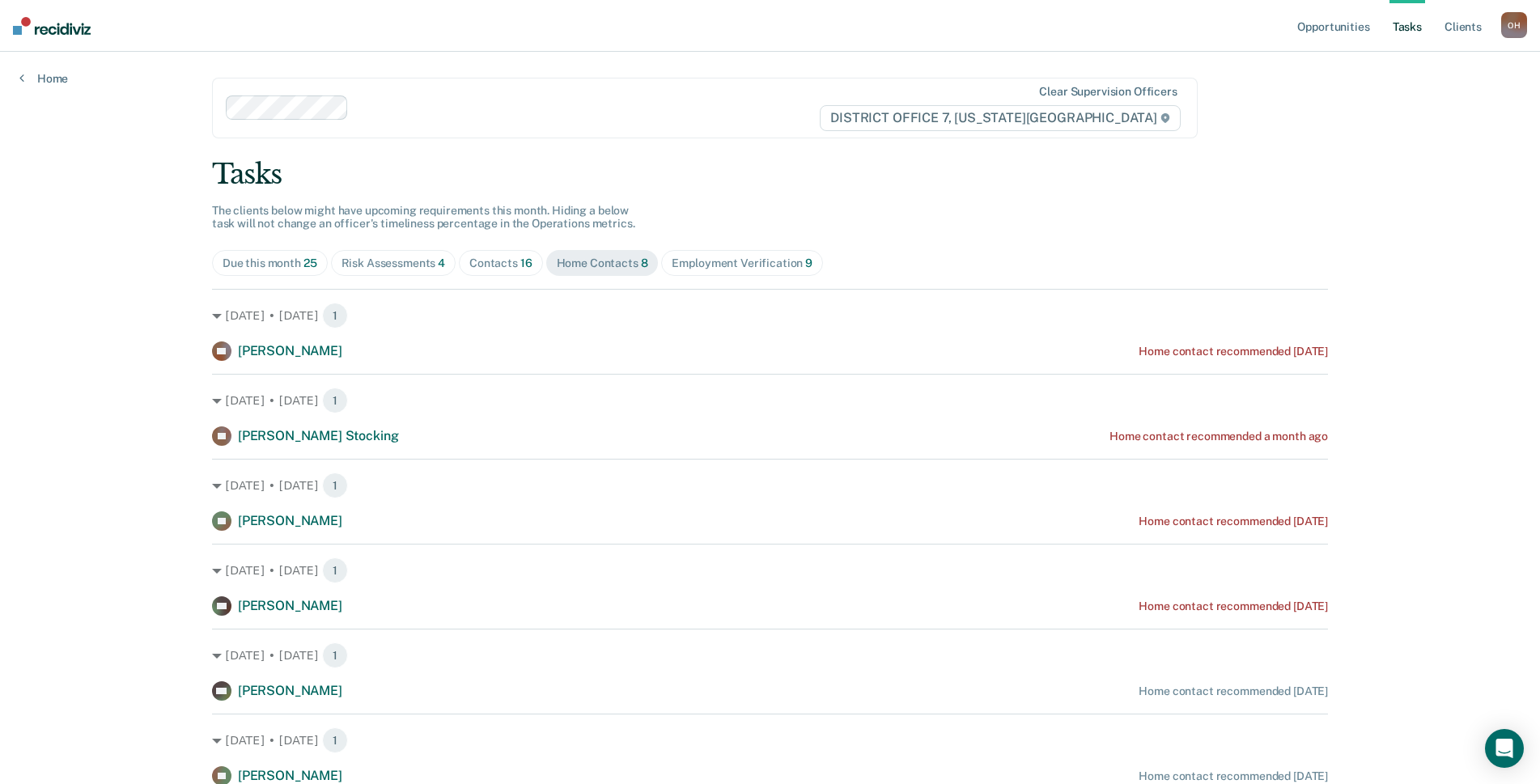
click at [286, 254] on span "Due this month 25" at bounding box center [269, 262] width 116 height 26
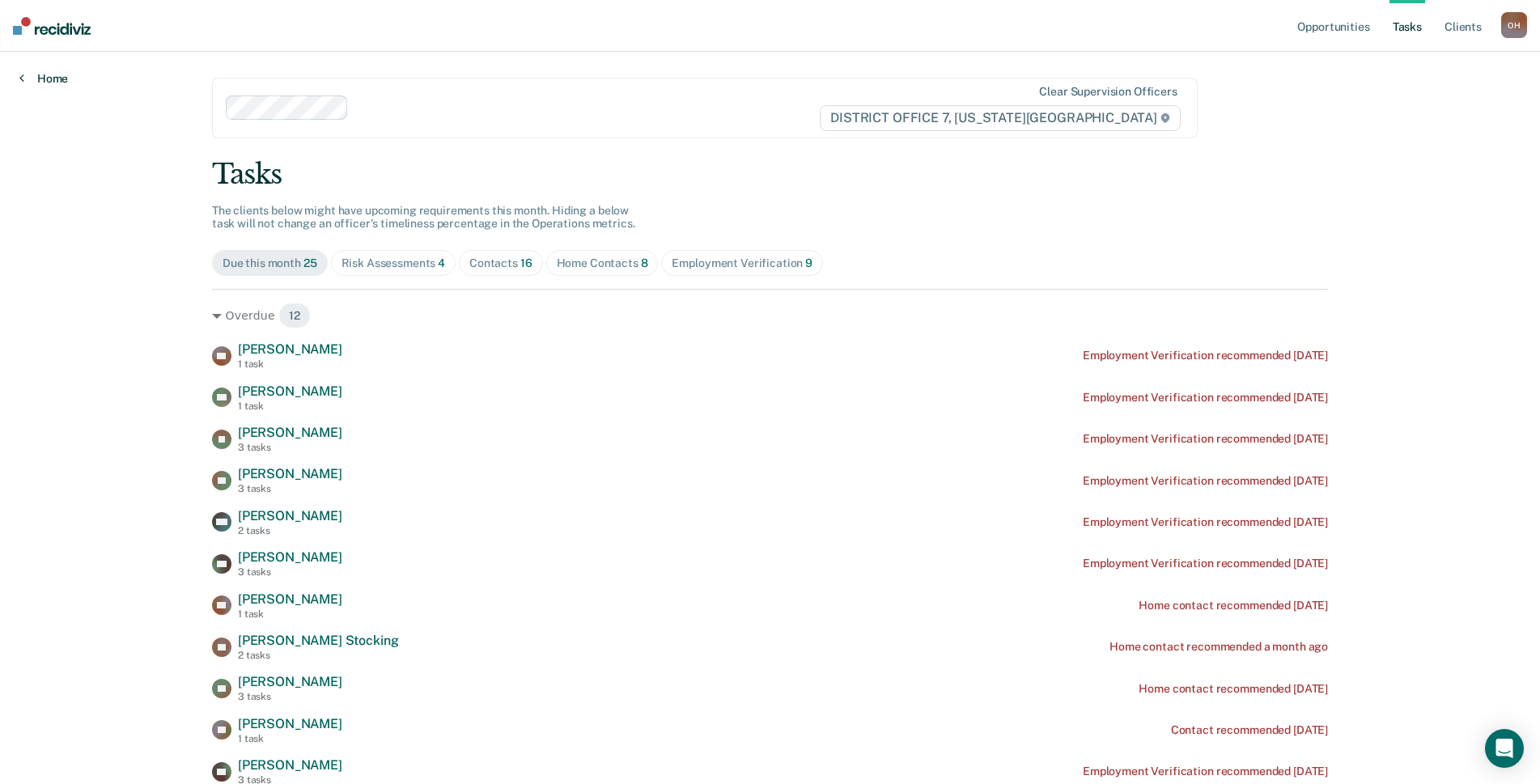
click at [50, 71] on link "Home" at bounding box center [43, 78] width 49 height 14
